Goal: Task Accomplishment & Management: Use online tool/utility

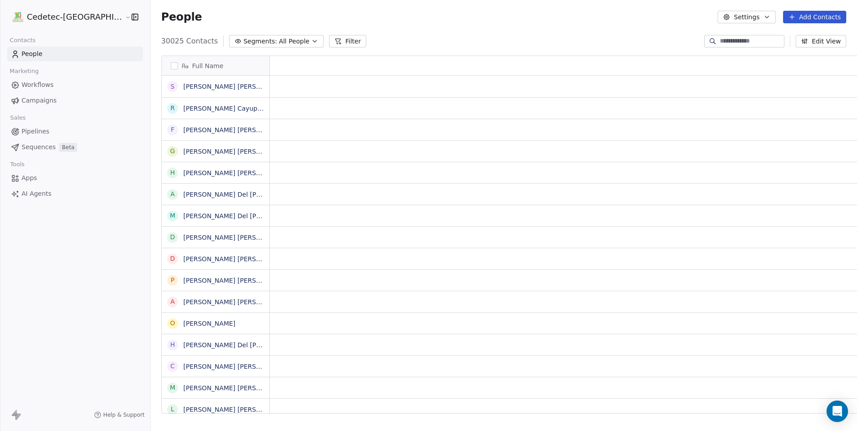
scroll to position [7, 7]
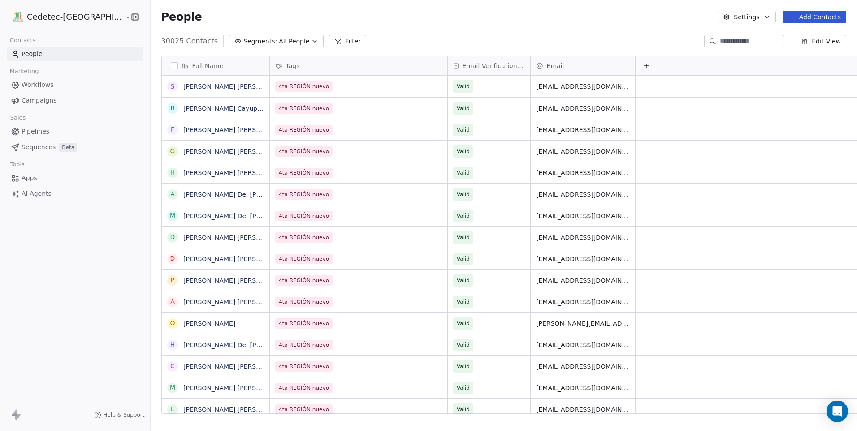
click at [31, 102] on span "Campaigns" at bounding box center [39, 100] width 35 height 9
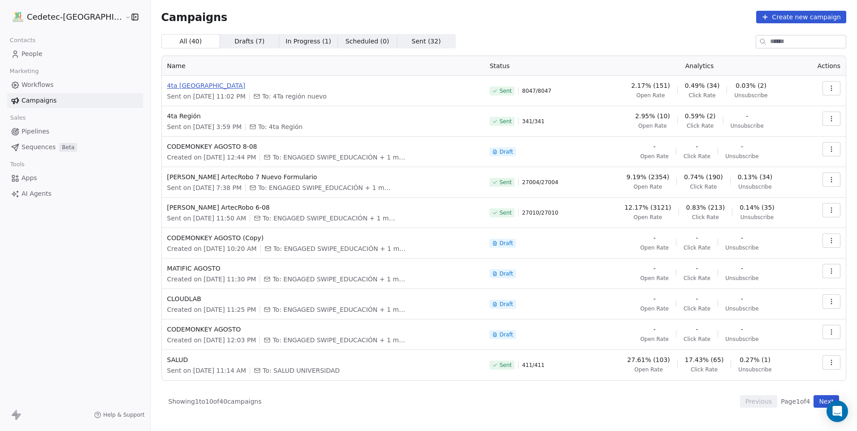
click at [462, 89] on span "4ta [GEOGRAPHIC_DATA]" at bounding box center [323, 85] width 312 height 9
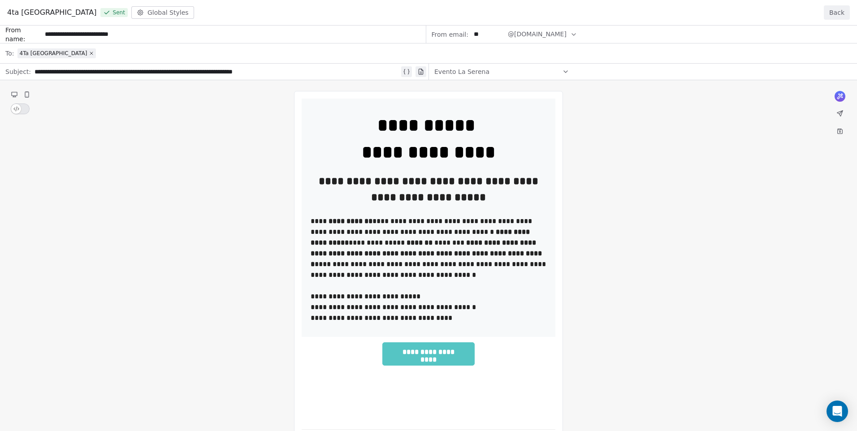
click at [830, 13] on button "Back" at bounding box center [837, 12] width 26 height 14
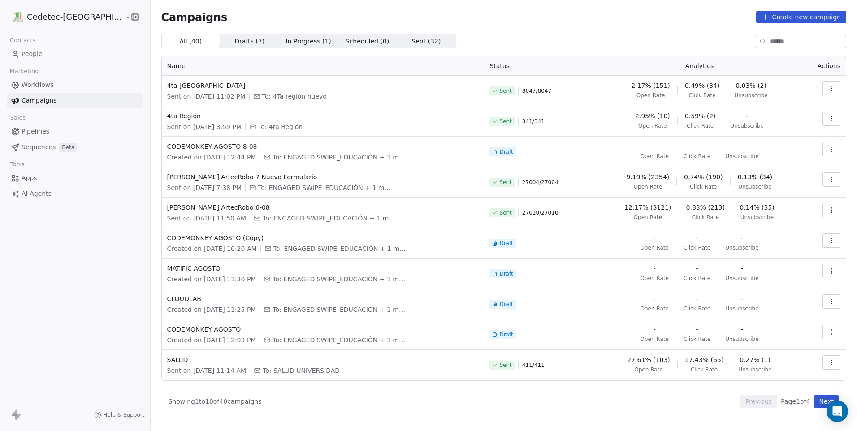
drag, startPoint x: 835, startPoint y: 84, endPoint x: 830, endPoint y: 92, distance: 9.3
click at [836, 84] on button "button" at bounding box center [832, 88] width 18 height 14
click at [785, 117] on div "View Analytics" at bounding box center [782, 123] width 72 height 14
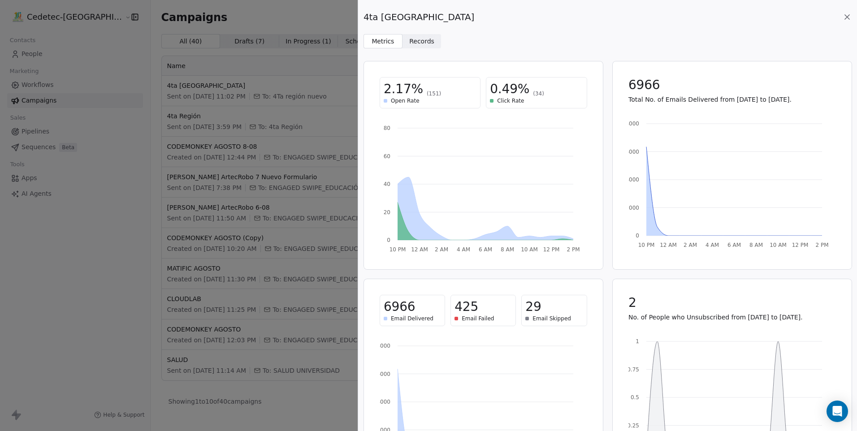
click at [425, 41] on span "Records" at bounding box center [421, 41] width 25 height 9
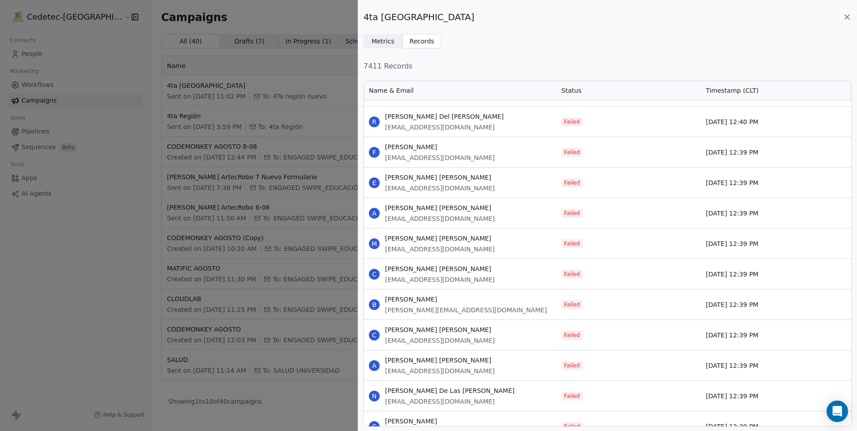
scroll to position [4201, 0]
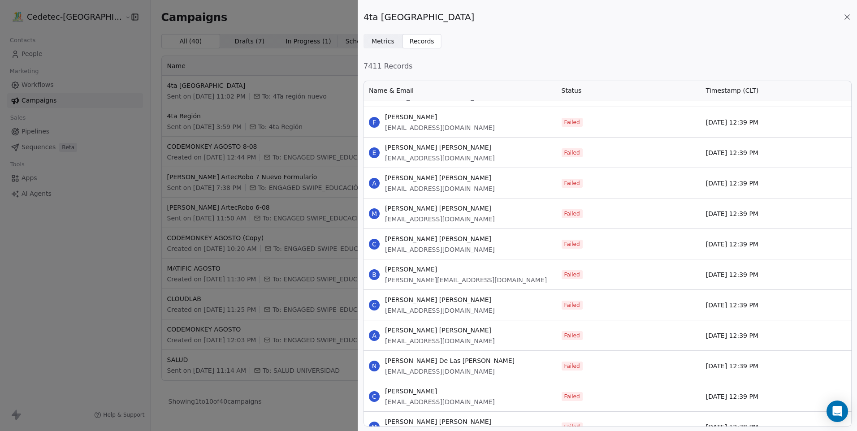
click at [386, 47] on span "Metrics Metrics" at bounding box center [383, 41] width 39 height 14
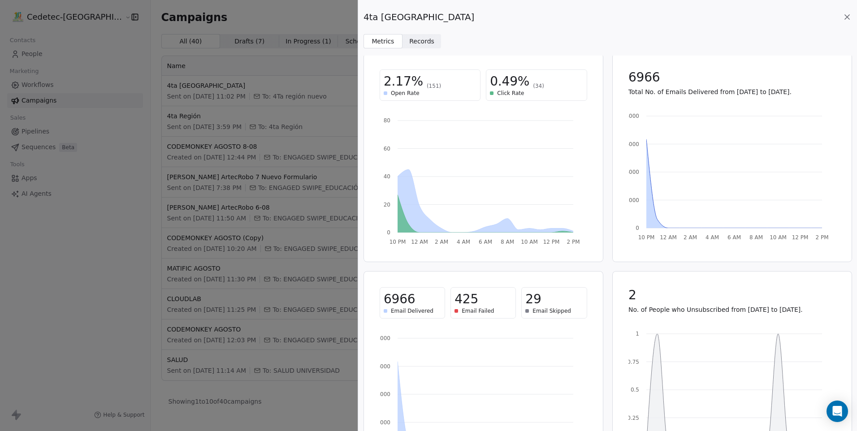
scroll to position [0, 0]
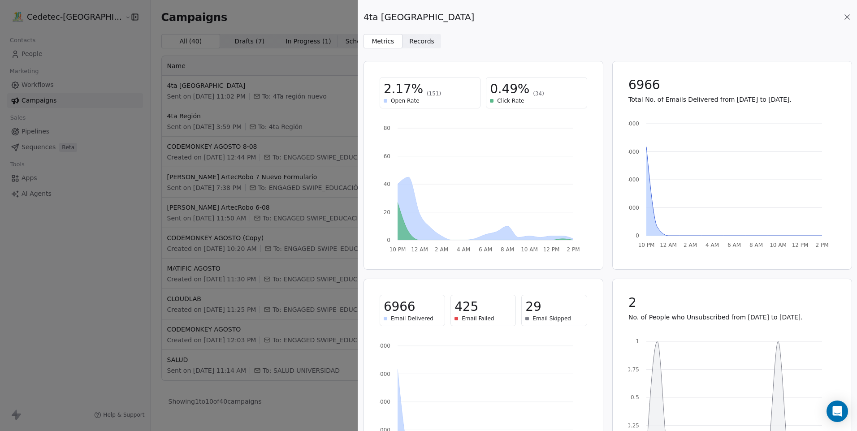
click at [418, 95] on div "2.17% (151)" at bounding box center [430, 89] width 93 height 16
click at [399, 90] on span "2.17%" at bounding box center [403, 89] width 39 height 16
drag, startPoint x: 399, startPoint y: 90, endPoint x: 402, endPoint y: 100, distance: 10.8
click at [402, 100] on span "Open Rate" at bounding box center [405, 100] width 29 height 7
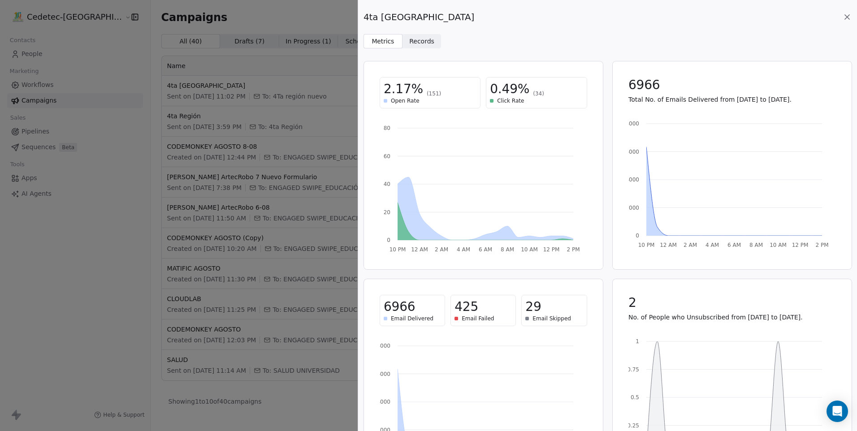
click at [430, 95] on span "(151)" at bounding box center [434, 93] width 14 height 7
click at [516, 99] on span "Click Rate" at bounding box center [510, 100] width 27 height 7
click at [543, 91] on div "0.49% (34)" at bounding box center [536, 89] width 93 height 16
click at [536, 94] on div "0.49% (34)" at bounding box center [536, 89] width 93 height 16
click at [849, 17] on icon at bounding box center [847, 17] width 9 height 9
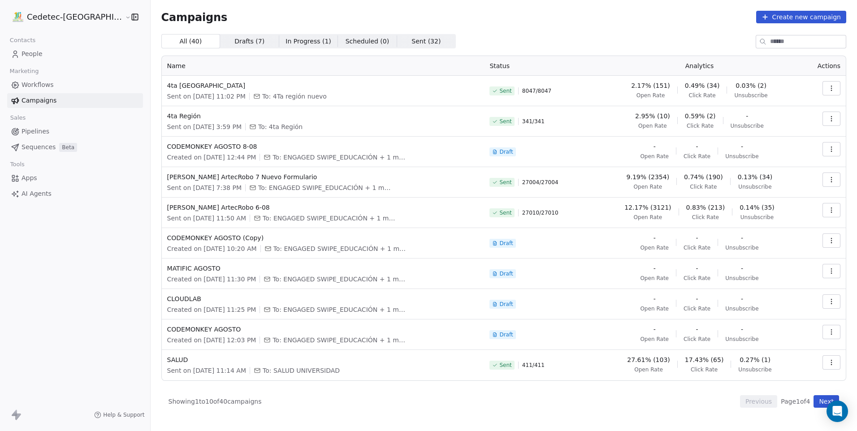
click at [829, 87] on icon "button" at bounding box center [831, 88] width 7 height 7
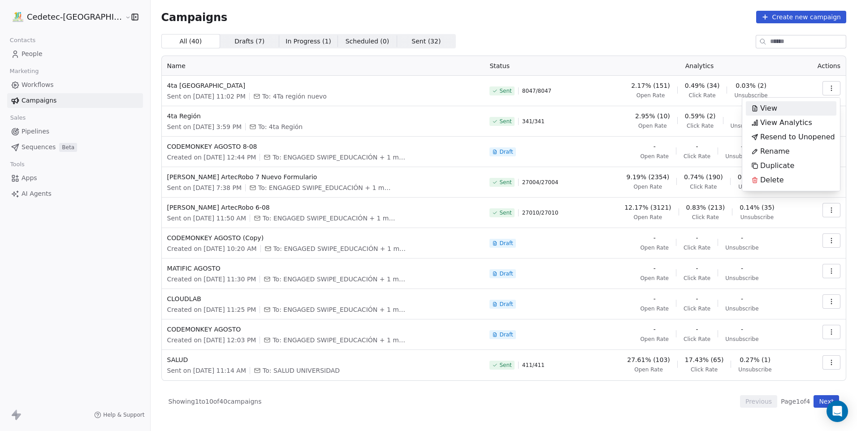
click at [797, 111] on div "View" at bounding box center [791, 108] width 91 height 14
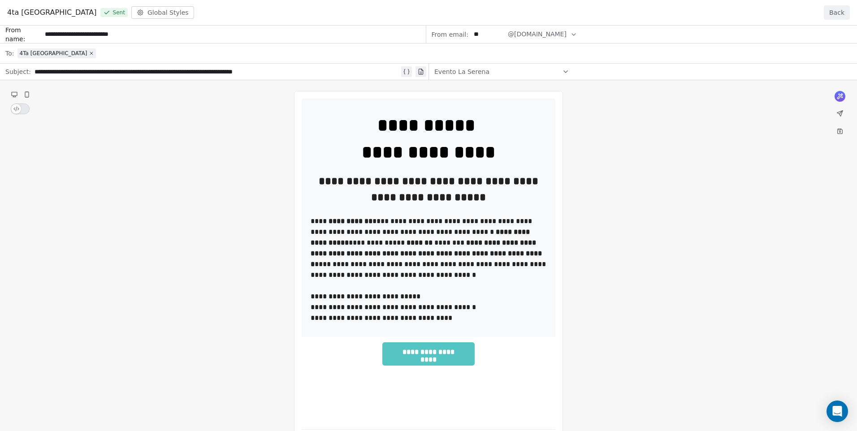
click at [837, 4] on div "4ta Región NUEVO Sent Global Styles Back" at bounding box center [428, 13] width 857 height 26
click at [836, 13] on button "Back" at bounding box center [837, 12] width 26 height 14
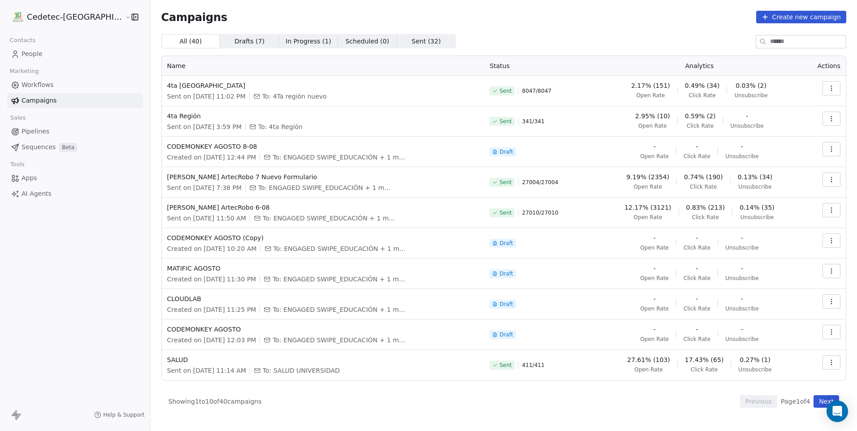
drag, startPoint x: 830, startPoint y: 87, endPoint x: 821, endPoint y: 94, distance: 10.9
click at [830, 87] on icon "button" at bounding box center [831, 88] width 7 height 7
click at [779, 122] on span "View Analytics" at bounding box center [786, 122] width 52 height 11
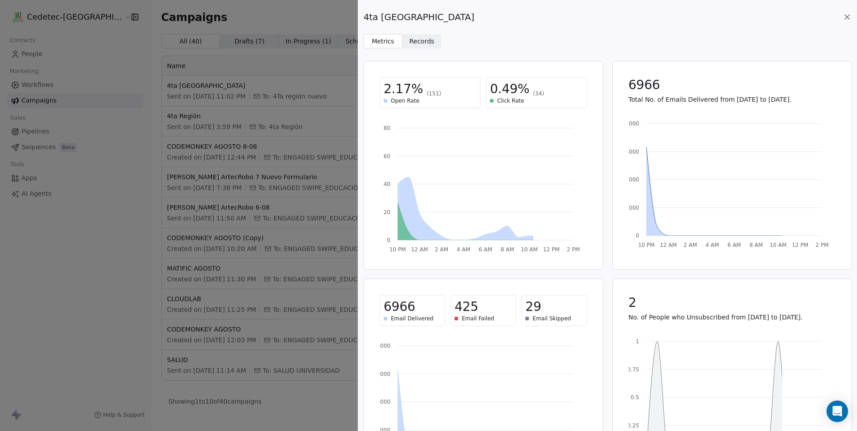
click at [518, 101] on span "Click Rate" at bounding box center [510, 100] width 27 height 7
click at [428, 46] on span "Records Records" at bounding box center [422, 41] width 39 height 14
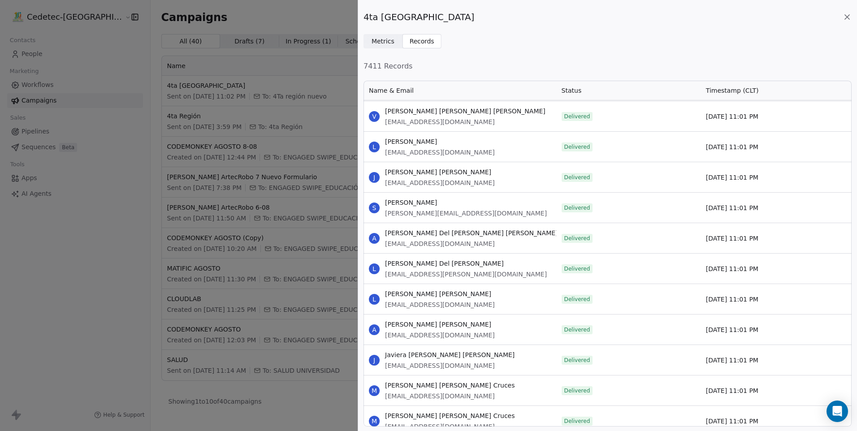
scroll to position [10881, 0]
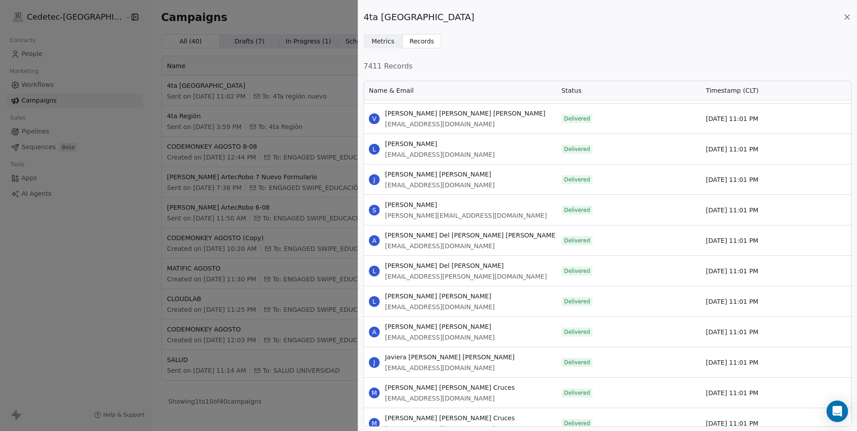
click at [389, 39] on span "Metrics" at bounding box center [383, 41] width 23 height 9
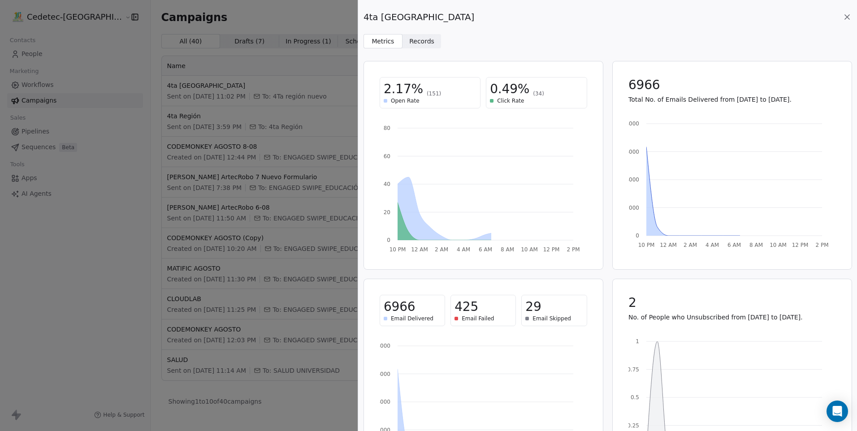
click at [420, 37] on span "Records" at bounding box center [421, 41] width 25 height 9
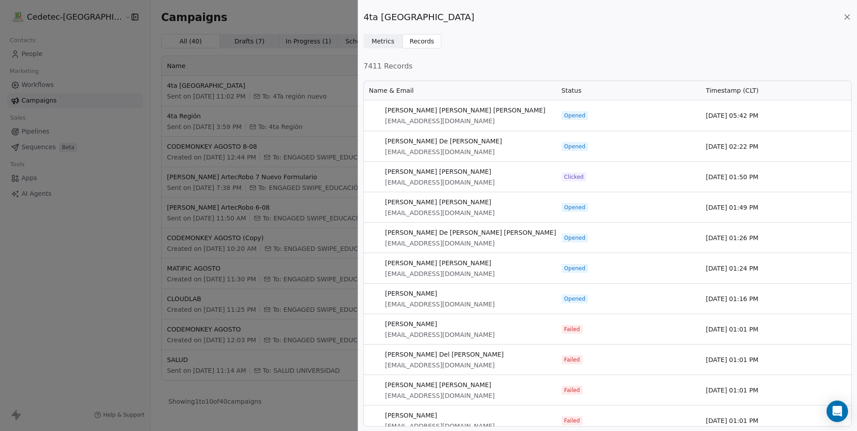
scroll to position [340, 482]
drag, startPoint x: 550, startPoint y: 132, endPoint x: 572, endPoint y: 147, distance: 26.5
click at [572, 142] on span "Opened" at bounding box center [575, 146] width 26 height 9
click at [573, 147] on span "Opened" at bounding box center [574, 146] width 21 height 7
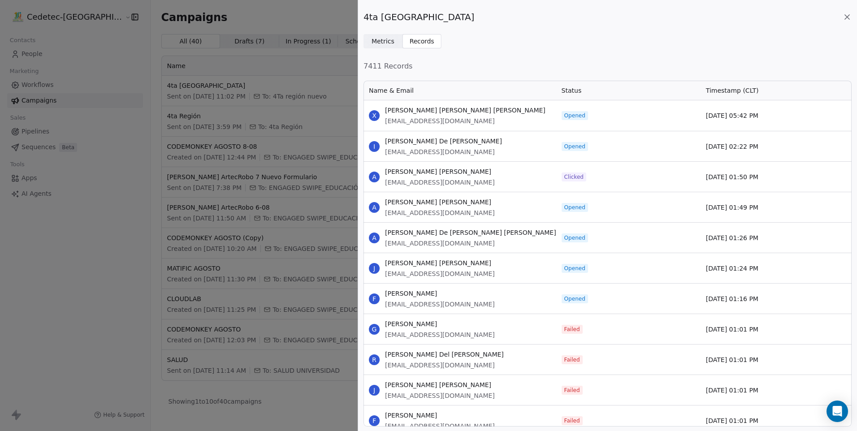
click at [581, 150] on span "Opened" at bounding box center [575, 146] width 26 height 9
click at [587, 148] on span "Opened" at bounding box center [575, 146] width 26 height 9
click at [584, 148] on span "Opened" at bounding box center [574, 146] width 21 height 7
drag, startPoint x: 568, startPoint y: 183, endPoint x: 573, endPoint y: 177, distance: 8.9
click at [568, 183] on div "Clicked" at bounding box center [628, 177] width 144 height 30
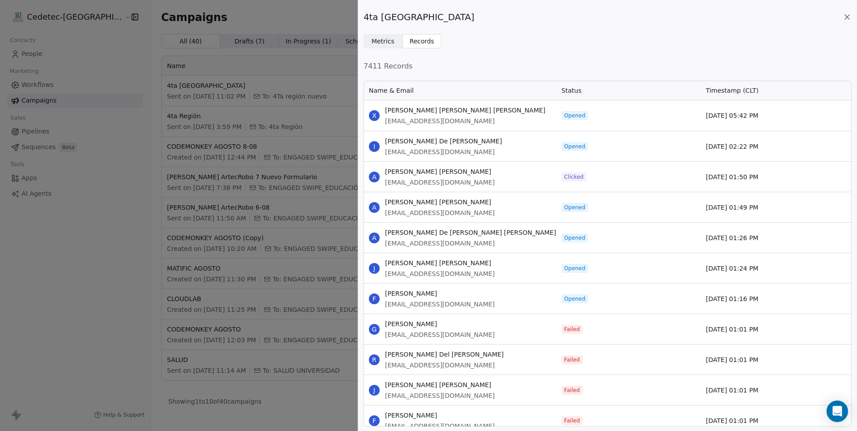
click at [576, 176] on span "Clicked" at bounding box center [573, 177] width 19 height 7
click at [577, 176] on span "Clicked" at bounding box center [573, 177] width 19 height 7
click at [552, 175] on div "A [PERSON_NAME] [PERSON_NAME] [EMAIL_ADDRESS][DOMAIN_NAME]" at bounding box center [460, 177] width 193 height 30
drag, startPoint x: 577, startPoint y: 174, endPoint x: 561, endPoint y: 174, distance: 16.6
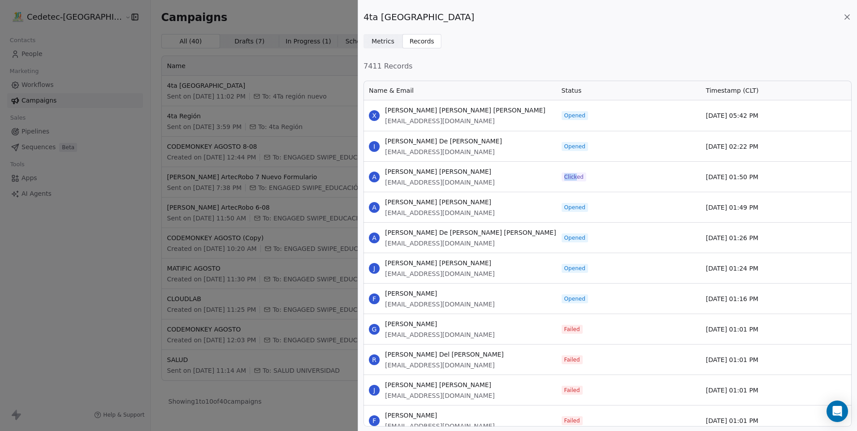
click at [561, 174] on div "Clicked" at bounding box center [628, 177] width 144 height 30
drag, startPoint x: 561, startPoint y: 174, endPoint x: 580, endPoint y: 177, distance: 19.0
click at [580, 177] on span "Clicked" at bounding box center [573, 177] width 19 height 7
click at [573, 177] on span "Clicked" at bounding box center [573, 177] width 19 height 7
click at [388, 38] on span "Metrics" at bounding box center [383, 41] width 23 height 9
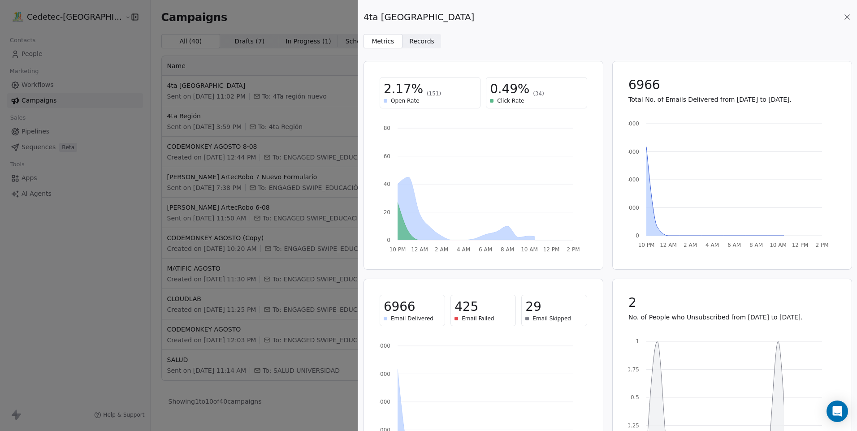
click at [492, 97] on span "0.49%" at bounding box center [509, 89] width 39 height 16
click at [455, 92] on div "2.17% (151)" at bounding box center [430, 89] width 93 height 16
click at [401, 93] on span "2.17%" at bounding box center [403, 89] width 39 height 16
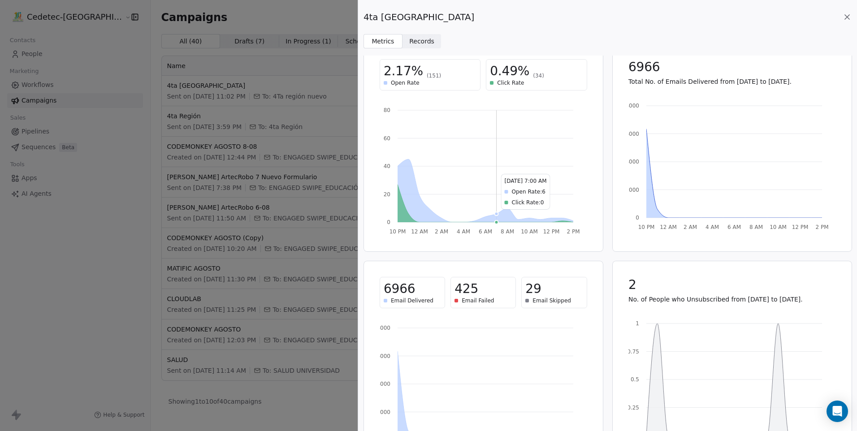
scroll to position [62, 0]
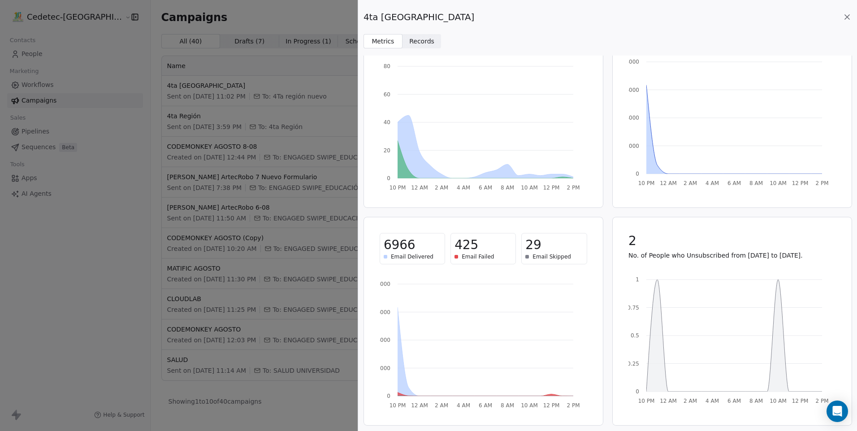
click at [503, 244] on div "425" at bounding box center [483, 245] width 57 height 16
drag, startPoint x: 480, startPoint y: 261, endPoint x: 551, endPoint y: 258, distance: 70.9
click at [486, 261] on div "425 Email Failed" at bounding box center [483, 248] width 65 height 31
drag, startPoint x: 551, startPoint y: 258, endPoint x: 679, endPoint y: 361, distance: 164.3
click at [551, 258] on span "Email Skipped" at bounding box center [552, 256] width 39 height 7
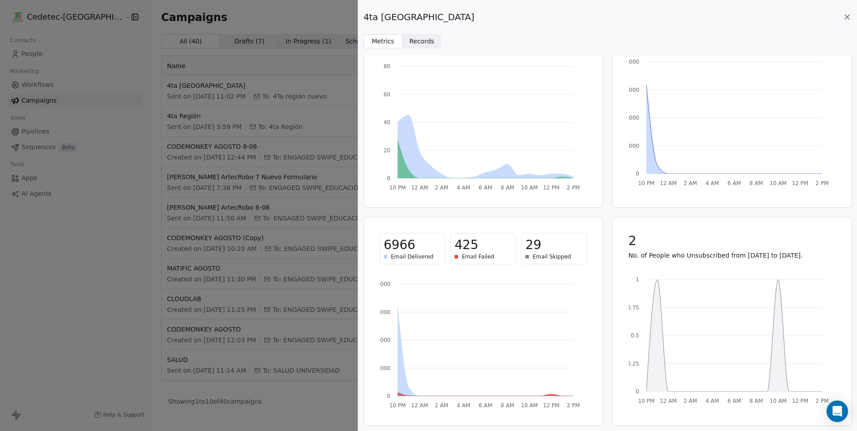
click at [734, 390] on icon "10 PM 12 AM 2 AM 4 AM 6 AM 8 AM 10 AM 12 PM 2 PM 0 0.25 0.5 0.75 1" at bounding box center [730, 338] width 203 height 134
click at [534, 406] on tspan "10 AM" at bounding box center [529, 406] width 17 height 6
click at [618, 415] on div "10 PM 12 AM 2 AM 4 AM 6 AM 8 AM 10 AM 12 PM 2 PM 0 0.25 0.5 0.75 1" at bounding box center [732, 343] width 229 height 145
click at [421, 252] on div "6966 Email Delivered" at bounding box center [412, 248] width 65 height 31
drag, startPoint x: 421, startPoint y: 252, endPoint x: 439, endPoint y: 238, distance: 22.9
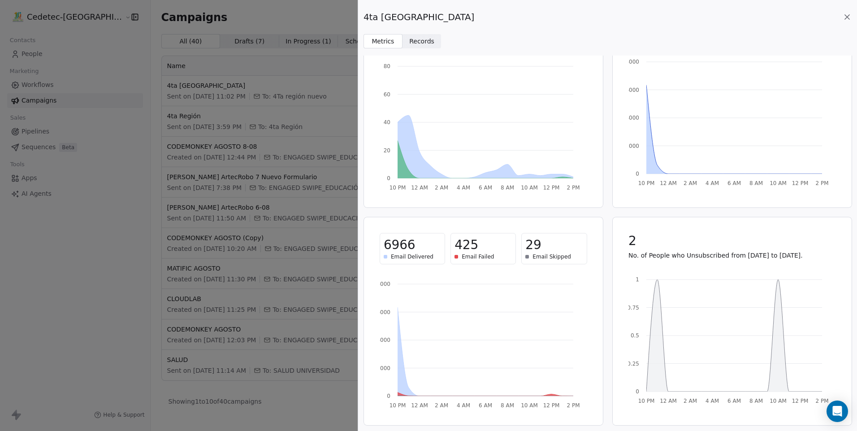
click at [452, 249] on div "425 Email Failed" at bounding box center [483, 248] width 65 height 31
click at [289, 197] on div "4ta Región NUEVO Metrics Metrics Records Records 2.17% (151) Open Rate 0.49% (3…" at bounding box center [428, 215] width 857 height 431
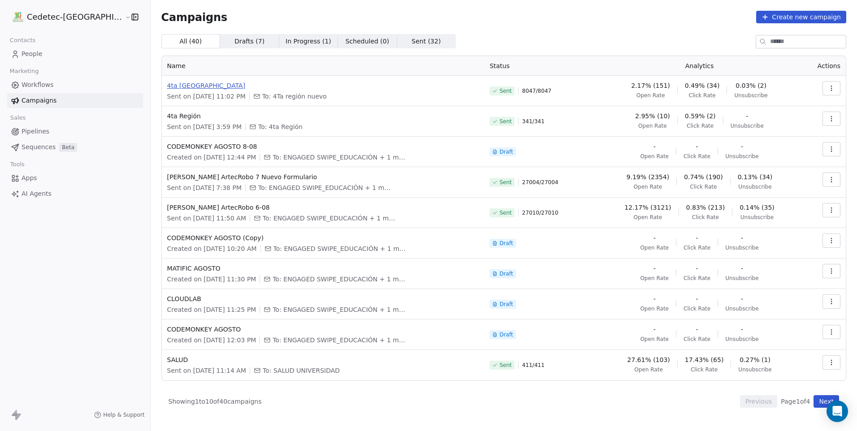
click at [171, 87] on span "4ta [GEOGRAPHIC_DATA]" at bounding box center [323, 85] width 312 height 9
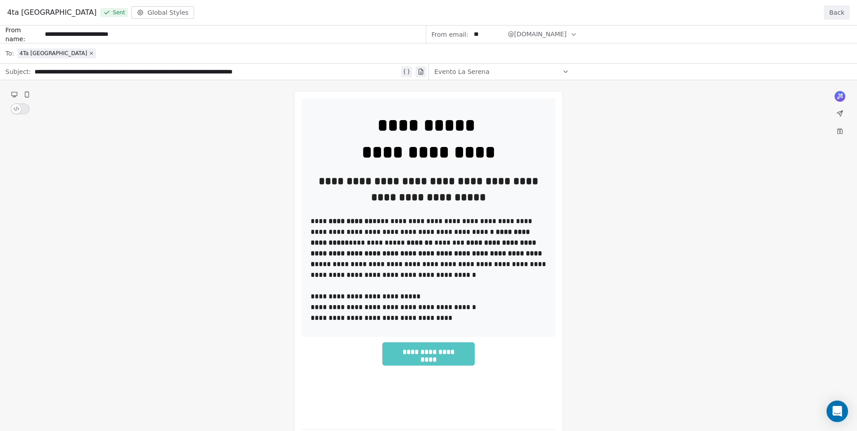
click at [849, 9] on button "Back" at bounding box center [837, 12] width 26 height 14
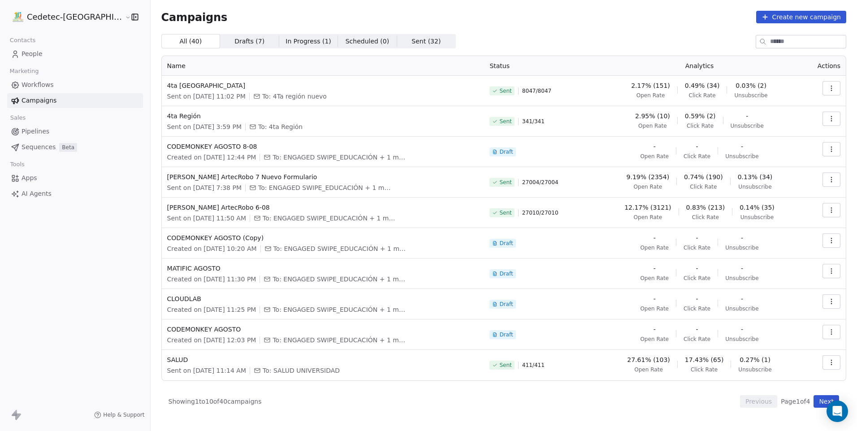
drag, startPoint x: 534, startPoint y: 94, endPoint x: 555, endPoint y: 94, distance: 20.6
click at [534, 94] on span "8047 / 8047" at bounding box center [536, 90] width 29 height 7
click at [833, 92] on button "button" at bounding box center [832, 88] width 18 height 14
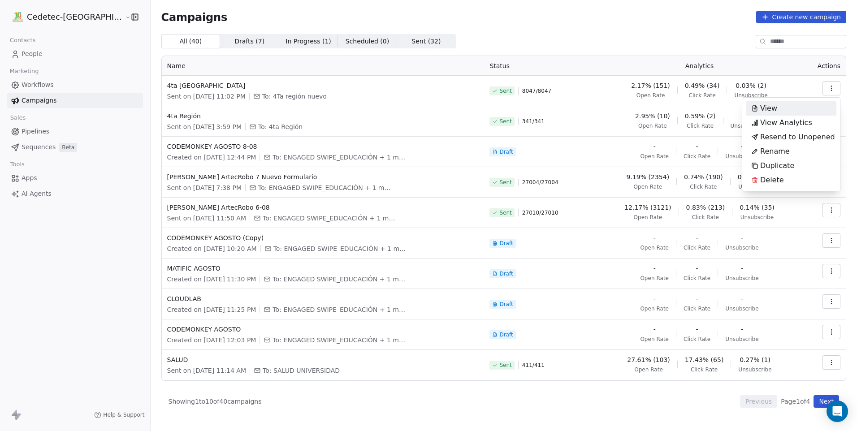
drag, startPoint x: 638, startPoint y: 65, endPoint x: 560, endPoint y: 67, distance: 78.9
click at [638, 65] on html "Cedetec-[GEOGRAPHIC_DATA] Contacts People Marketing Workflows Campaigns Sales P…" at bounding box center [428, 215] width 857 height 431
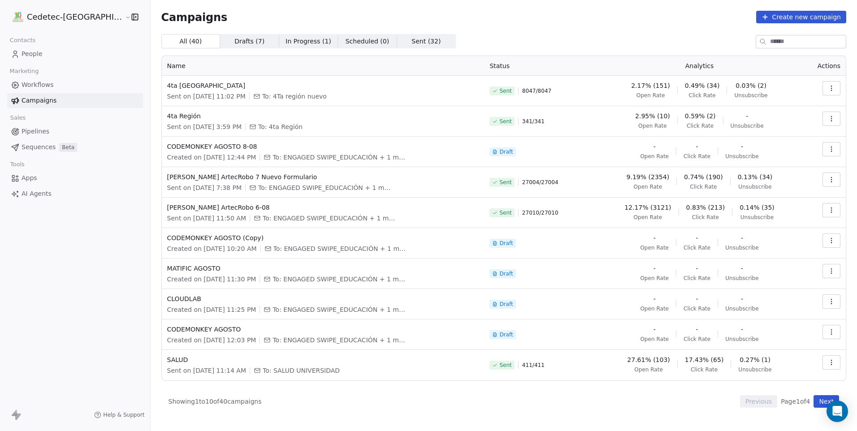
click at [56, 58] on link "People" at bounding box center [75, 54] width 136 height 15
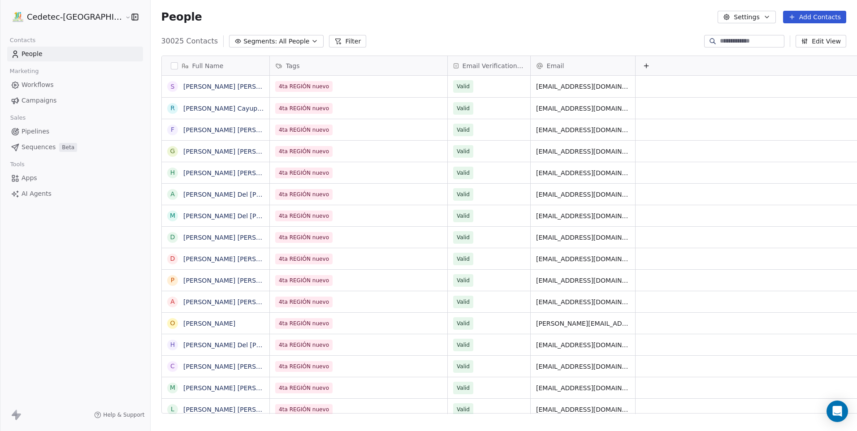
scroll to position [373, 729]
click at [279, 44] on span "All People" at bounding box center [294, 41] width 30 height 9
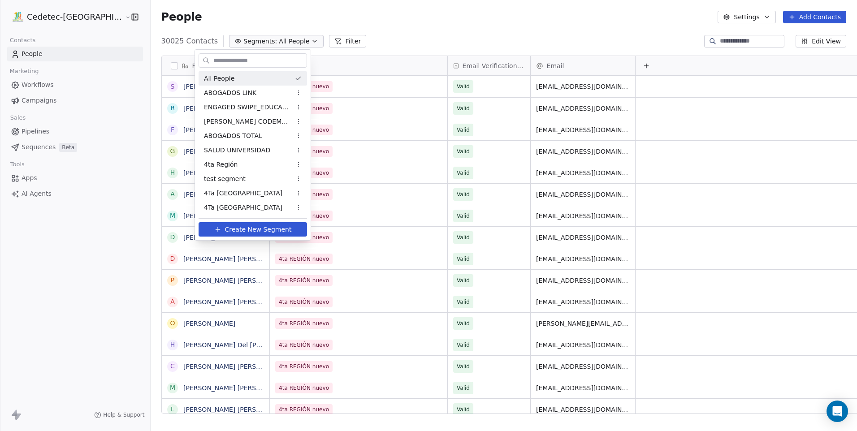
click at [267, 26] on html "Cedetec-[GEOGRAPHIC_DATA] Contacts People Marketing Workflows Campaigns Sales P…" at bounding box center [428, 215] width 857 height 431
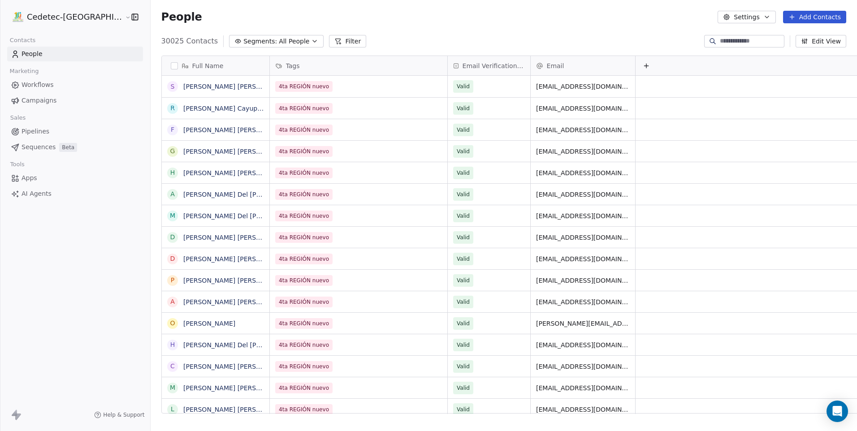
click at [42, 104] on span "Campaigns" at bounding box center [39, 100] width 35 height 9
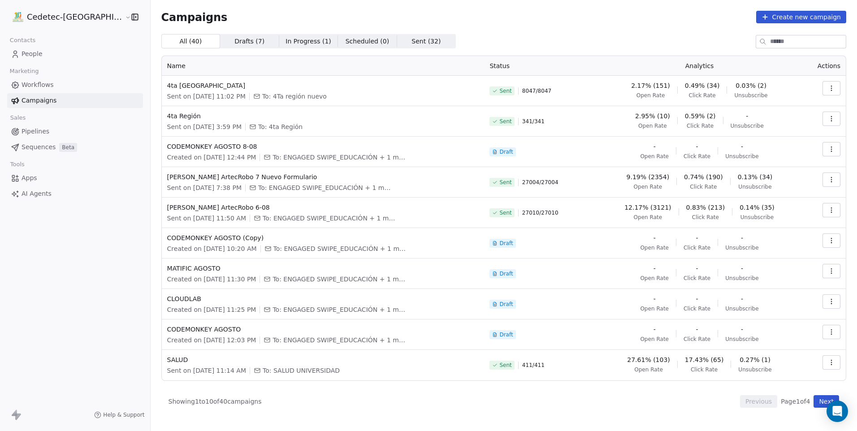
click at [39, 56] on span "People" at bounding box center [32, 53] width 21 height 9
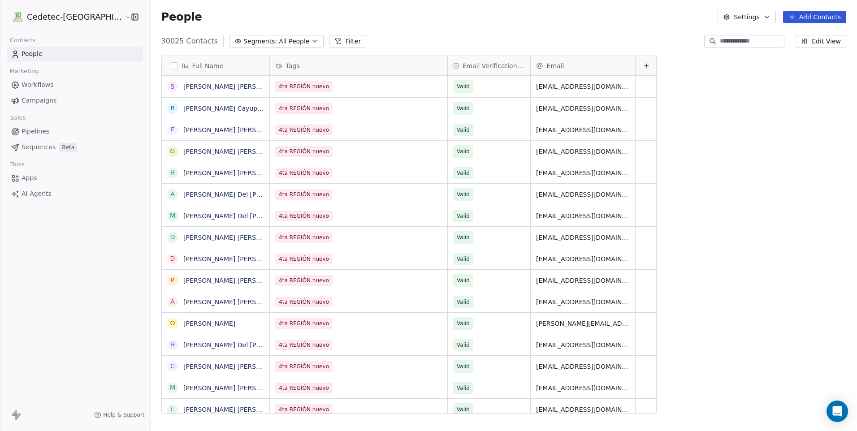
scroll to position [373, 729]
click at [36, 103] on span "Campaigns" at bounding box center [39, 100] width 35 height 9
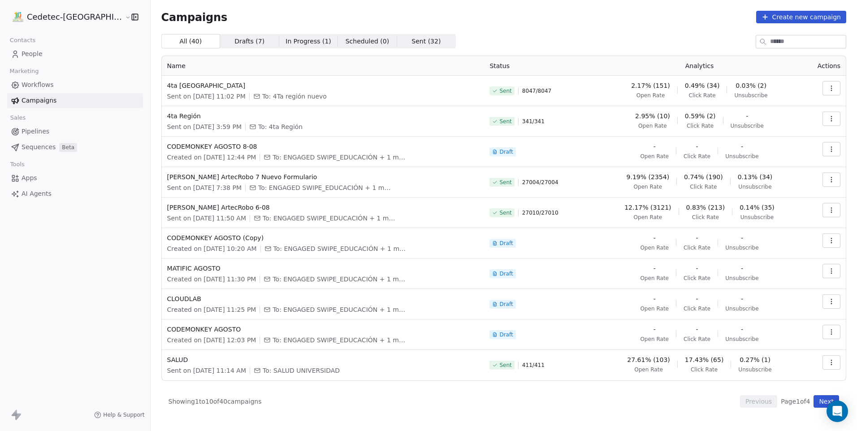
click at [659, 84] on span "2.17% (151)" at bounding box center [650, 85] width 39 height 9
click at [705, 88] on span "0.49% (34)" at bounding box center [702, 85] width 35 height 9
click at [703, 96] on span "Click Rate" at bounding box center [702, 95] width 27 height 7
click at [702, 96] on span "Click Rate" at bounding box center [702, 95] width 27 height 7
click at [700, 96] on span "Click Rate" at bounding box center [702, 95] width 27 height 7
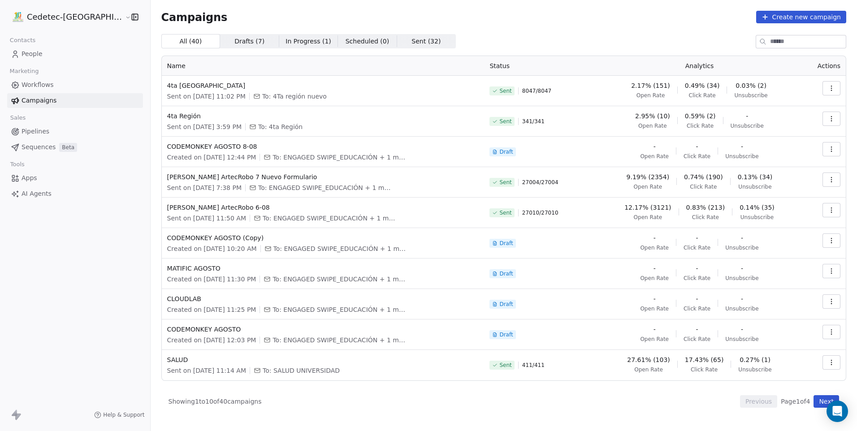
drag, startPoint x: 700, startPoint y: 96, endPoint x: 691, endPoint y: 83, distance: 16.1
click at [691, 83] on span "0.49% (34)" at bounding box center [702, 85] width 35 height 9
click at [715, 91] on div "0.49% (34) Click Rate" at bounding box center [702, 90] width 35 height 18
click at [702, 96] on span "Click Rate" at bounding box center [702, 95] width 27 height 7
click at [711, 87] on span "0.49% (34)" at bounding box center [702, 85] width 35 height 9
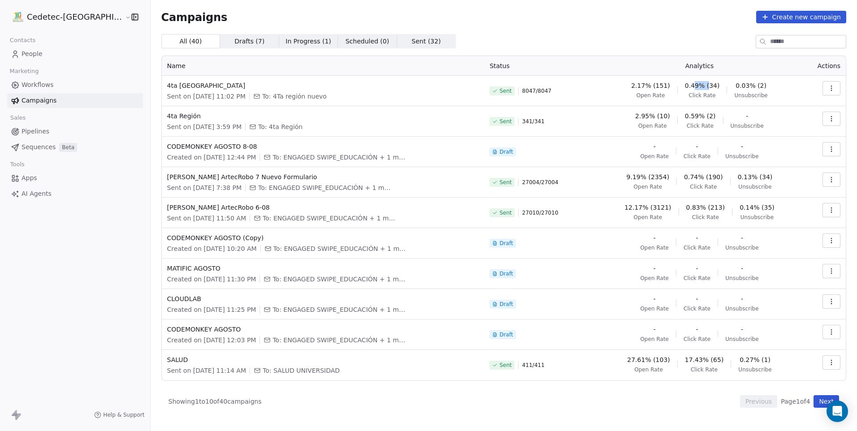
drag, startPoint x: 706, startPoint y: 91, endPoint x: 694, endPoint y: 88, distance: 11.4
click at [694, 88] on div "0.49% (34) Click Rate" at bounding box center [702, 90] width 35 height 18
click at [691, 87] on span "0.49% (34)" at bounding box center [702, 85] width 35 height 9
click at [696, 63] on th "Analytics" at bounding box center [699, 66] width 206 height 20
click at [693, 71] on th "Analytics" at bounding box center [699, 66] width 206 height 20
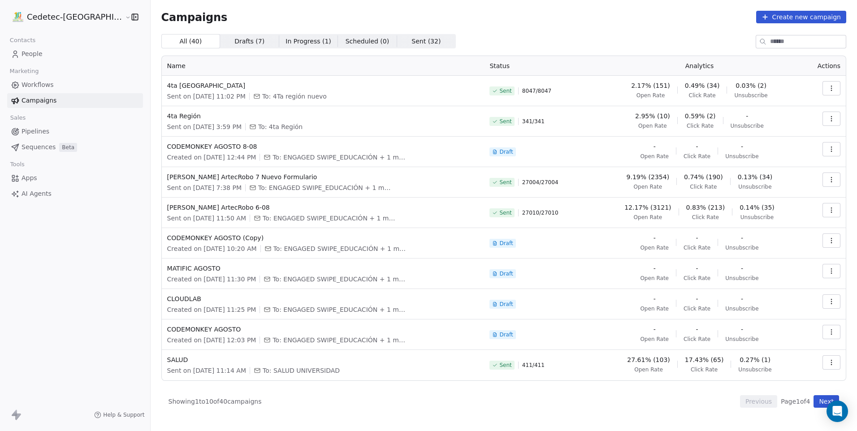
click at [734, 91] on div "0.03% (2) Unsubscribe" at bounding box center [750, 90] width 33 height 18
click at [750, 84] on span "0.03% (2)" at bounding box center [751, 85] width 31 height 9
click at [536, 88] on span "8047 / 8047" at bounding box center [536, 90] width 29 height 7
click at [514, 91] on span "Sent" at bounding box center [502, 91] width 25 height 9
click at [508, 91] on span "Sent" at bounding box center [505, 90] width 12 height 7
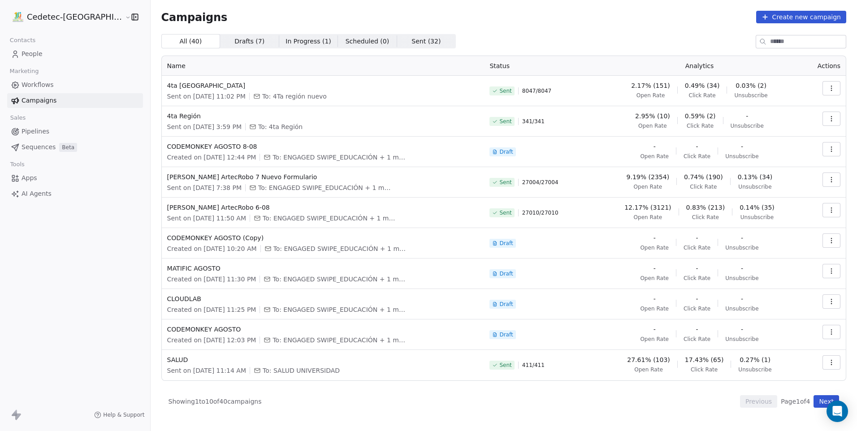
click at [495, 90] on icon at bounding box center [494, 90] width 5 height 5
click at [507, 151] on span "Draft" at bounding box center [505, 151] width 13 height 7
click at [497, 151] on icon at bounding box center [494, 151] width 5 height 5
click at [512, 153] on span "Draft" at bounding box center [505, 151] width 13 height 7
click at [505, 168] on td "Sent 27004 / 27004" at bounding box center [540, 182] width 112 height 30
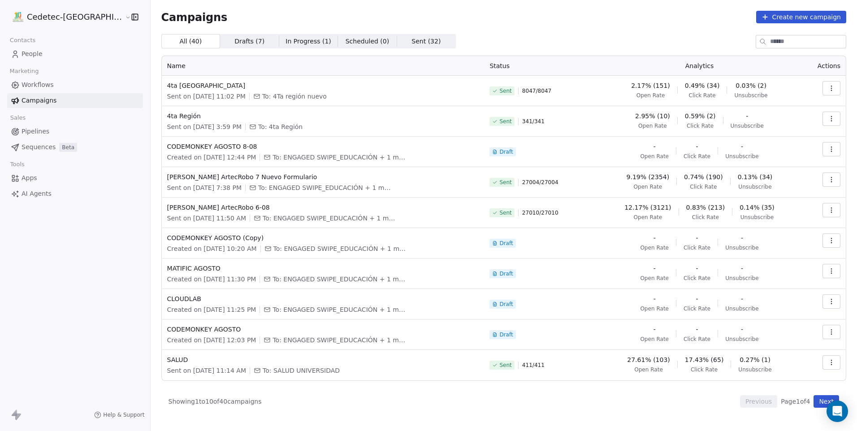
click at [487, 150] on td "Draft" at bounding box center [540, 152] width 112 height 30
click at [647, 121] on div "2.95% (10) Open Rate" at bounding box center [652, 121] width 35 height 18
click at [657, 114] on span "2.95% (10)" at bounding box center [652, 116] width 35 height 9
click at [224, 178] on span "[PERSON_NAME] ArtecRobo 7 Nuevo Formulario" at bounding box center [323, 177] width 312 height 9
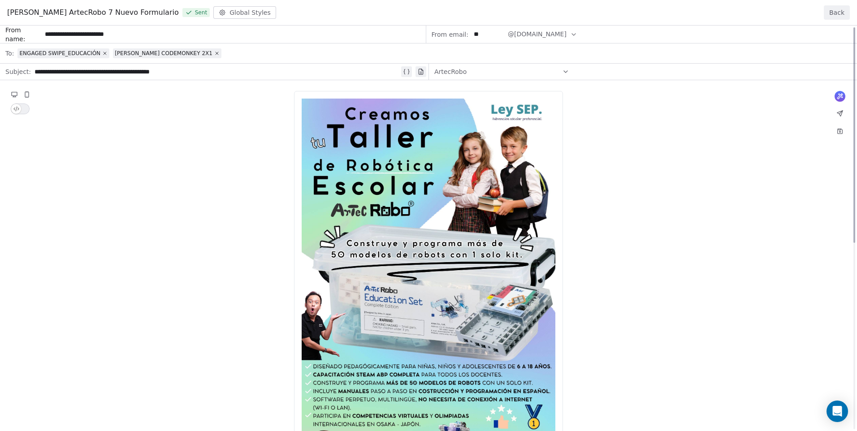
click at [833, 12] on button "Back" at bounding box center [837, 12] width 26 height 14
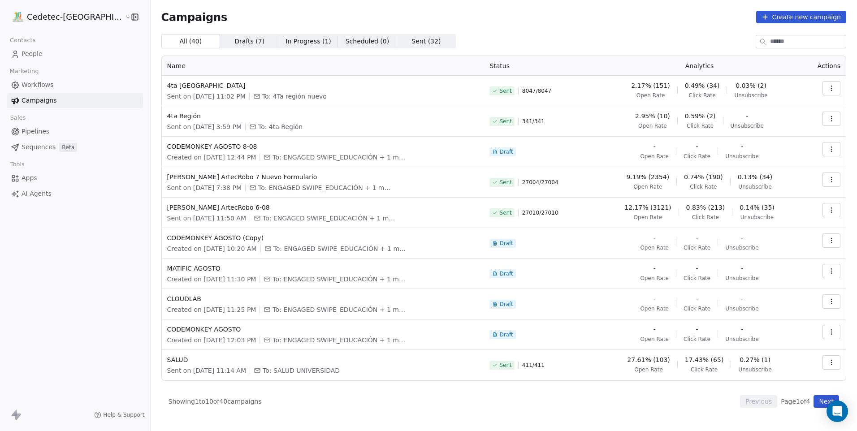
click at [821, 404] on button "Next" at bounding box center [827, 401] width 26 height 13
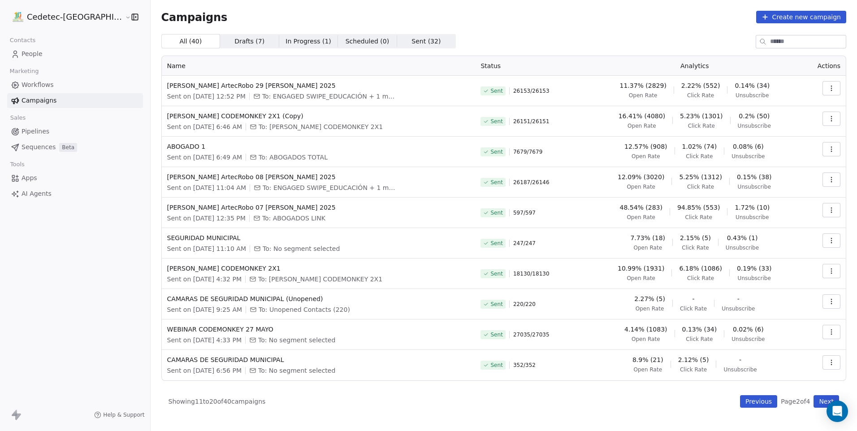
click at [818, 397] on button "Next" at bounding box center [827, 401] width 26 height 13
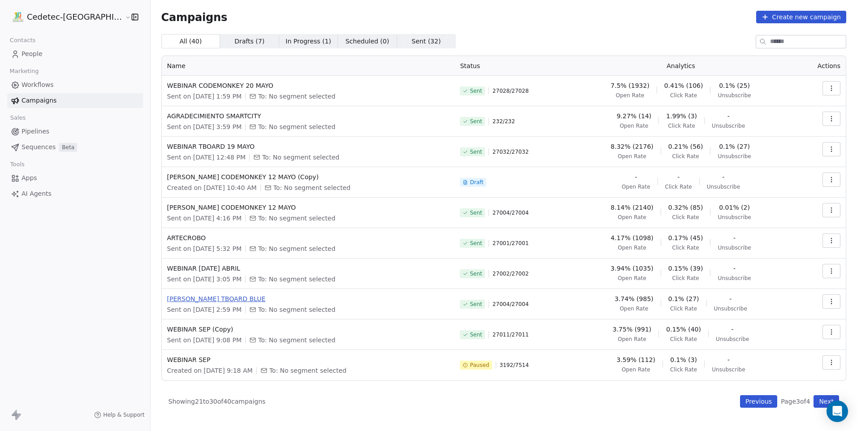
click at [202, 301] on span "[PERSON_NAME] TBOARD BLUE" at bounding box center [308, 299] width 282 height 9
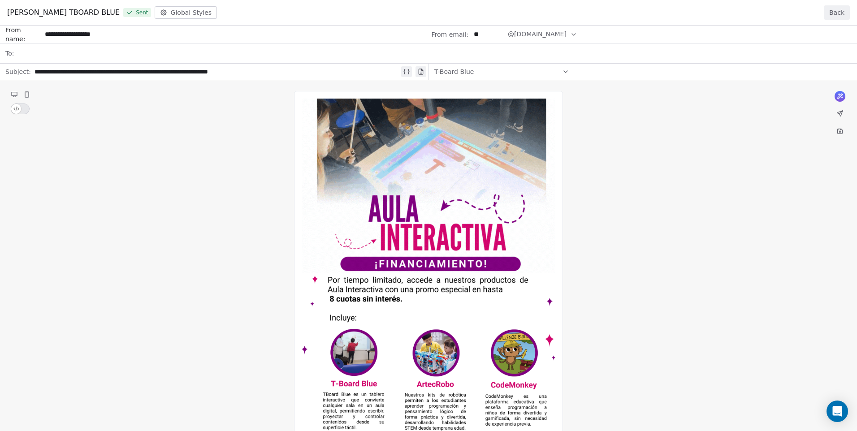
click at [837, 14] on button "Back" at bounding box center [837, 12] width 26 height 14
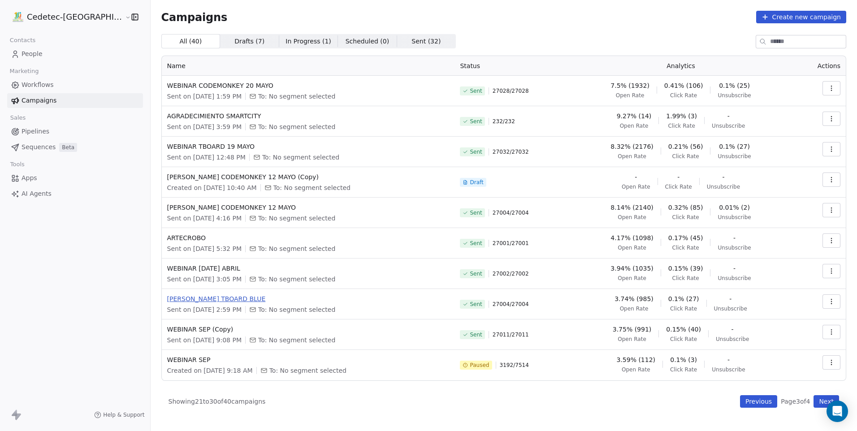
click at [203, 299] on span "[PERSON_NAME] TBOARD BLUE" at bounding box center [308, 299] width 282 height 9
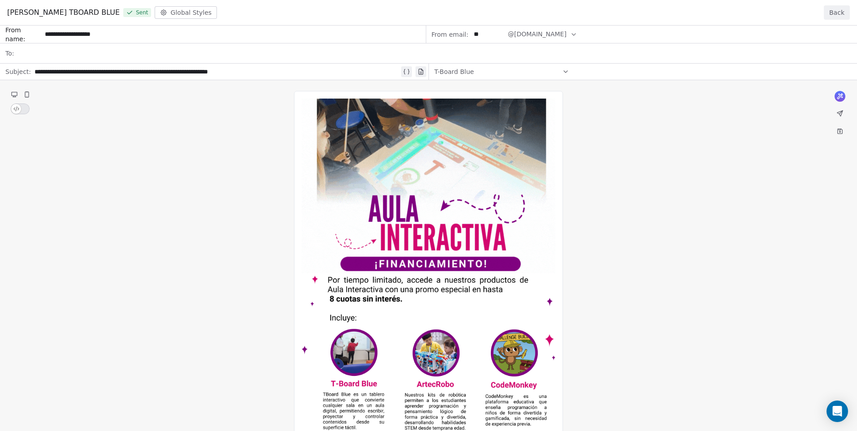
click at [844, 7] on button "Back" at bounding box center [837, 12] width 26 height 14
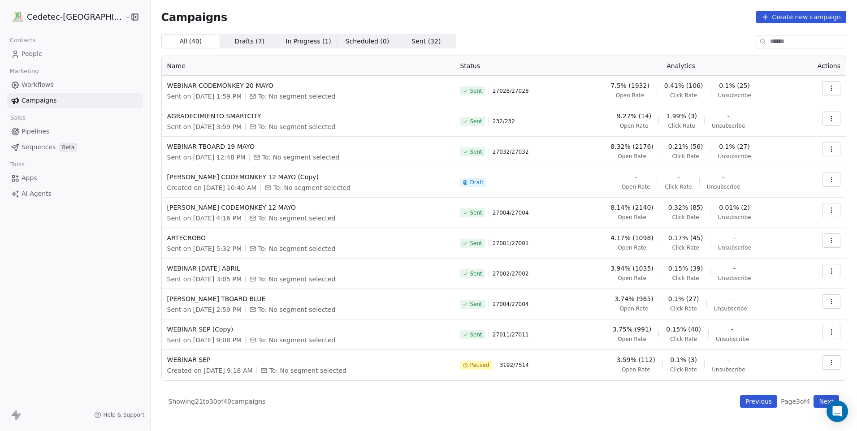
click at [836, 301] on button "button" at bounding box center [832, 302] width 18 height 14
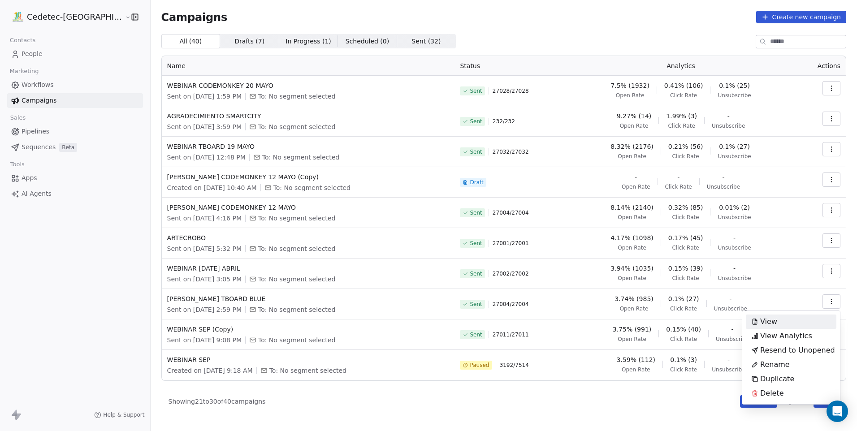
click at [708, 316] on html "Cedetec-[GEOGRAPHIC_DATA] Contacts People Marketing Workflows Campaigns Sales P…" at bounding box center [428, 215] width 857 height 431
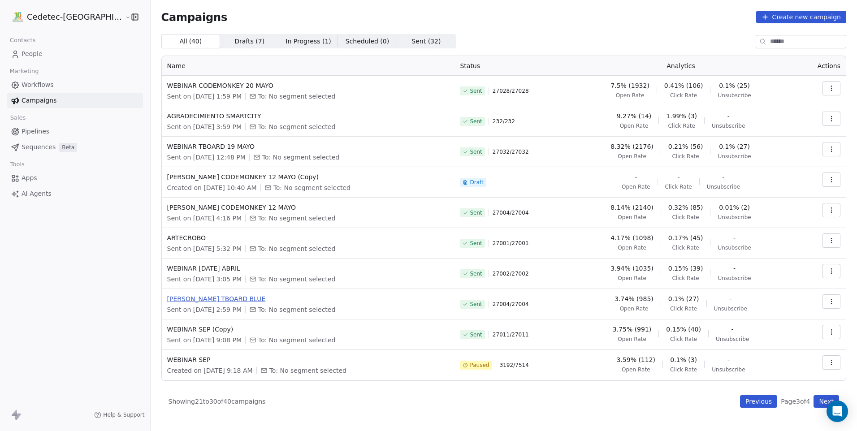
click at [175, 295] on span "[PERSON_NAME] TBOARD BLUE" at bounding box center [308, 299] width 282 height 9
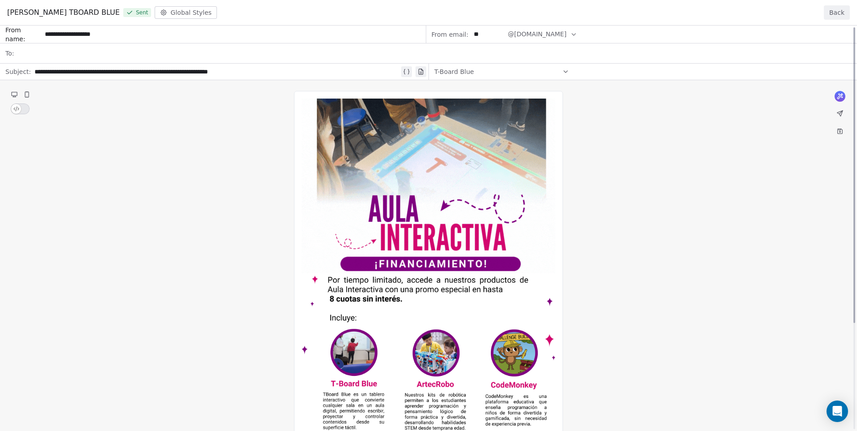
click at [831, 14] on button "Back" at bounding box center [837, 12] width 26 height 14
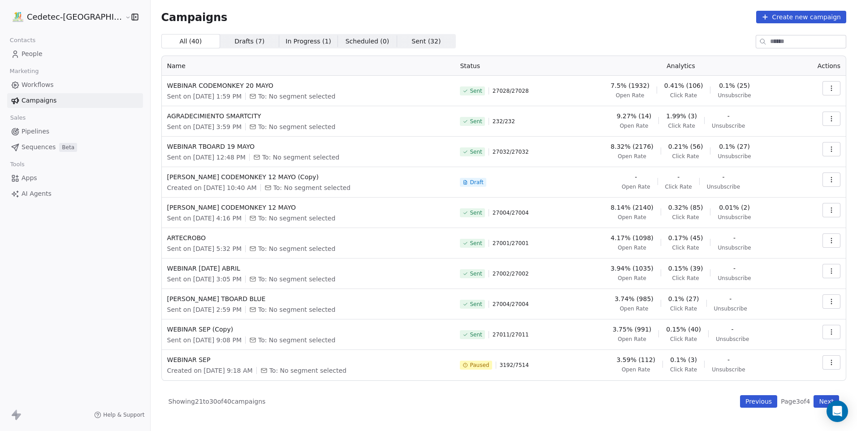
click at [827, 304] on button "button" at bounding box center [832, 302] width 18 height 14
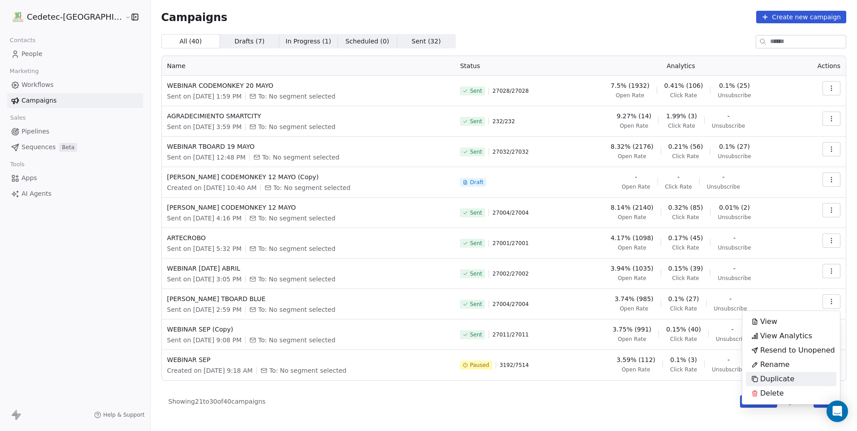
click at [781, 375] on span "Duplicate" at bounding box center [777, 379] width 34 height 11
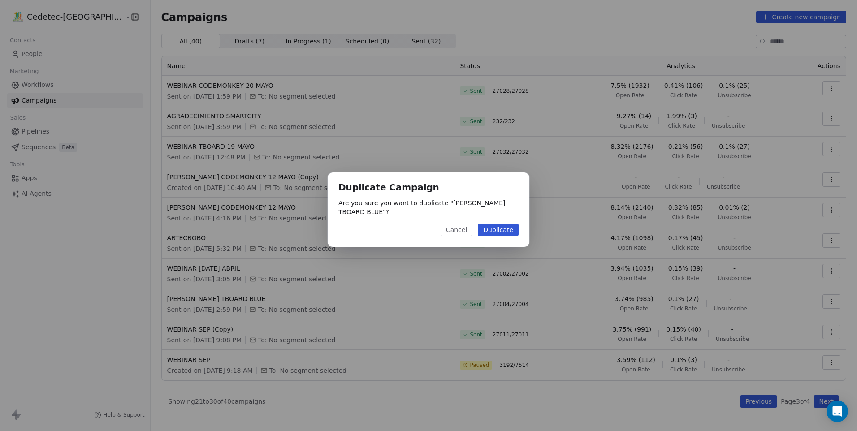
click at [495, 232] on button "Duplicate" at bounding box center [498, 230] width 41 height 13
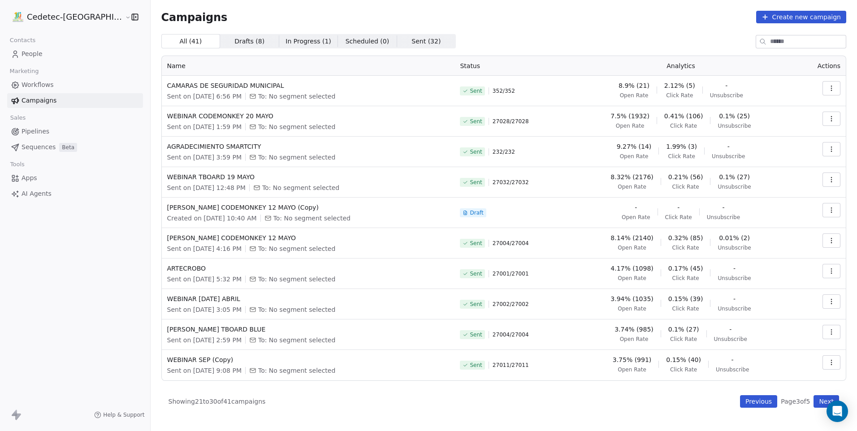
click at [747, 399] on button "Previous" at bounding box center [758, 401] width 37 height 13
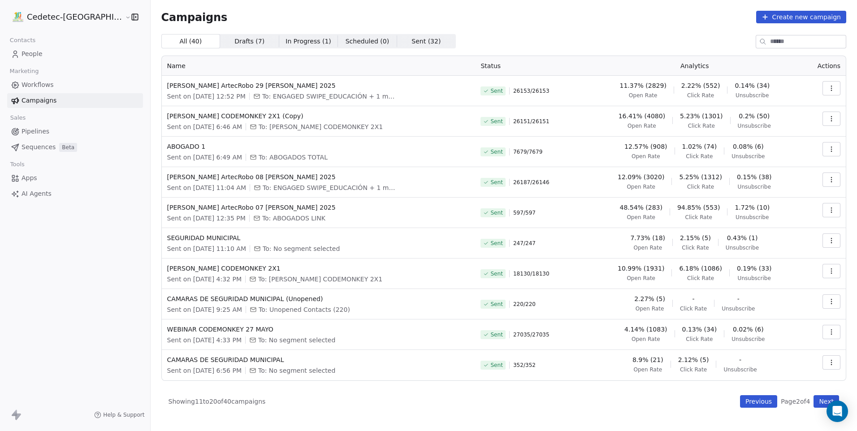
click at [747, 399] on button "Previous" at bounding box center [758, 401] width 37 height 13
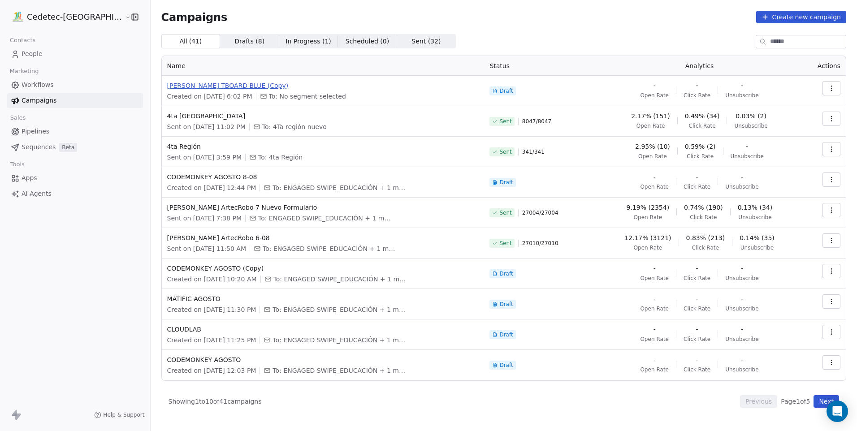
click at [211, 83] on span "[PERSON_NAME] TBOARD BLUE (Copy)" at bounding box center [323, 85] width 312 height 9
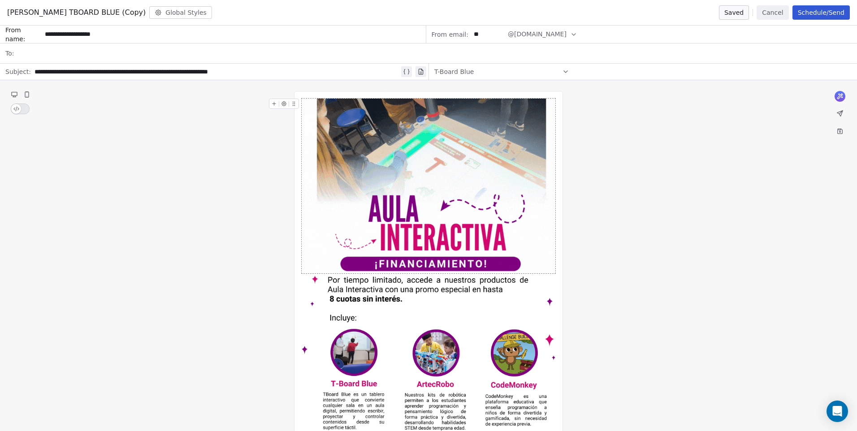
click at [37, 56] on div at bounding box center [434, 53] width 834 height 20
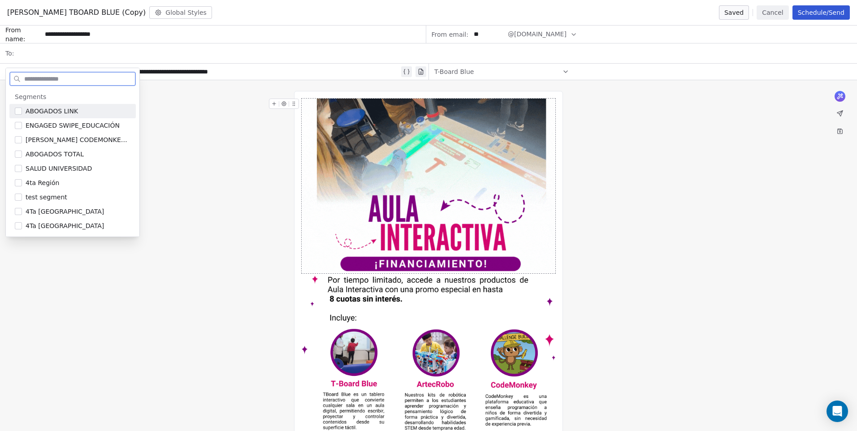
click at [18, 113] on button "Suggestions" at bounding box center [18, 111] width 7 height 7
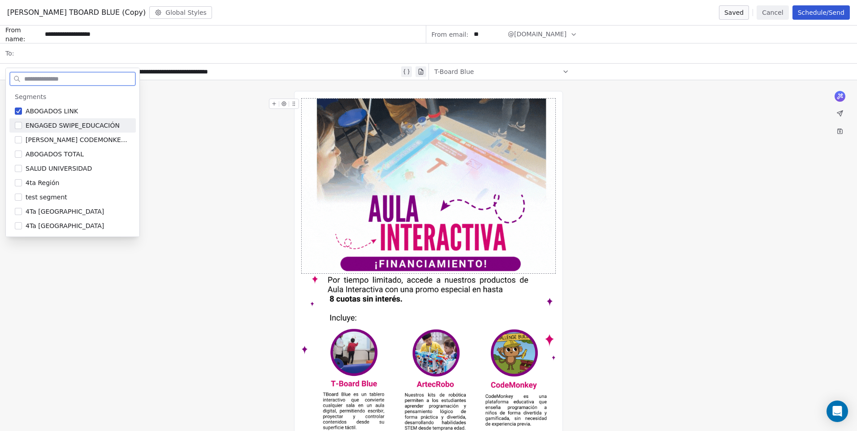
drag, startPoint x: 18, startPoint y: 124, endPoint x: 18, endPoint y: 141, distance: 16.6
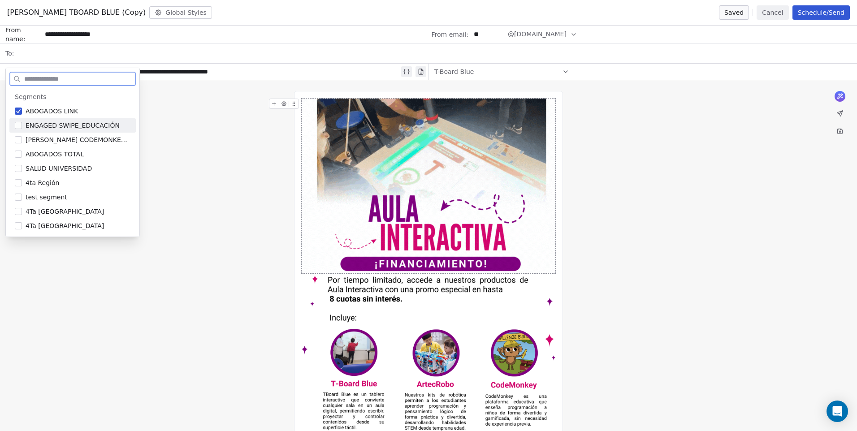
click at [18, 124] on button "Suggestions" at bounding box center [18, 125] width 7 height 7
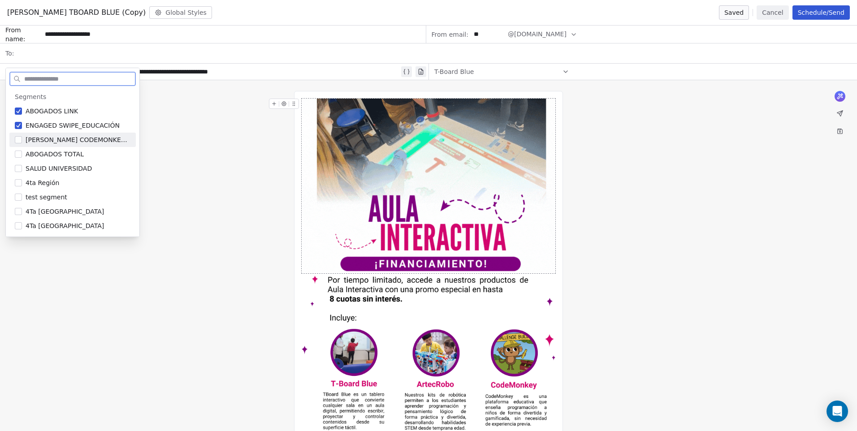
drag, startPoint x: 18, startPoint y: 141, endPoint x: 18, endPoint y: 149, distance: 8.1
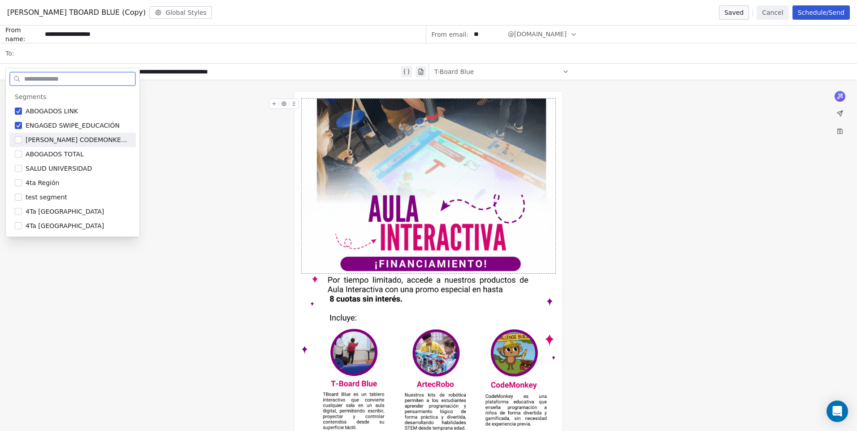
click at [18, 141] on button "Suggestions" at bounding box center [18, 139] width 7 height 7
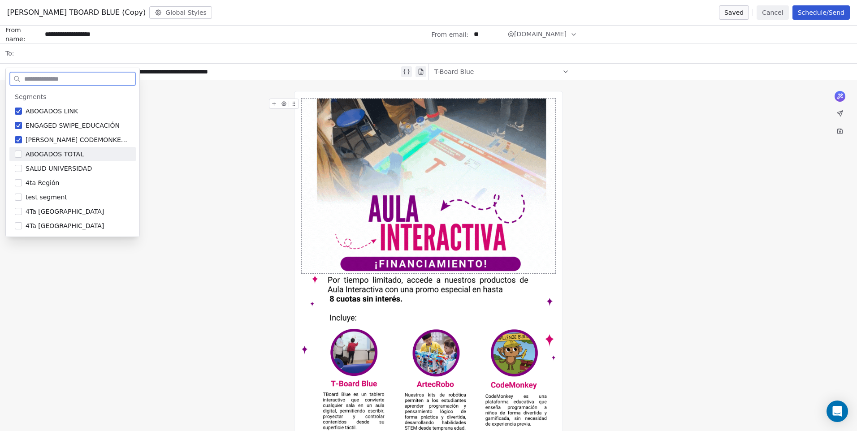
click at [19, 159] on div "ABOGADOS TOTAL" at bounding box center [72, 154] width 126 height 14
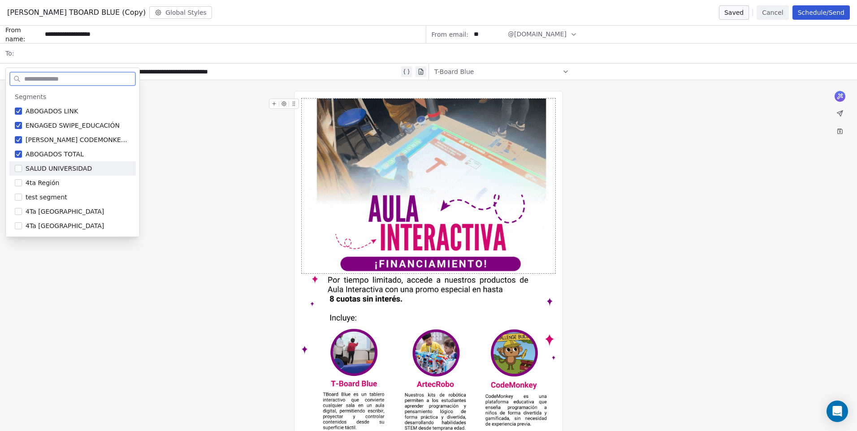
click at [17, 170] on button "Suggestions" at bounding box center [18, 168] width 7 height 7
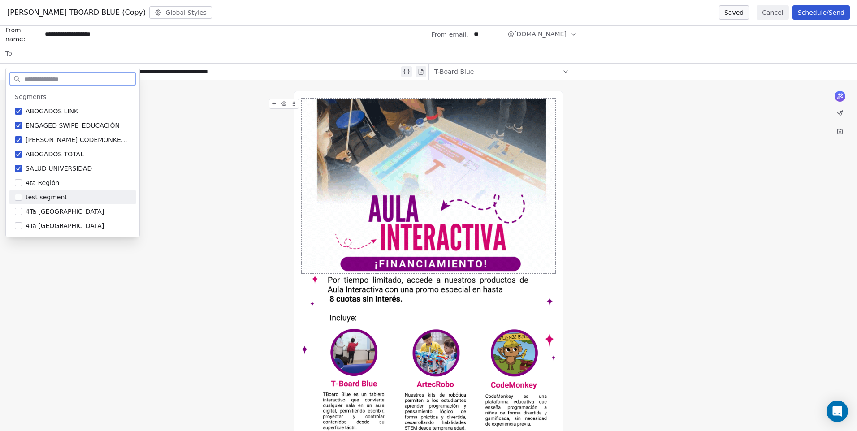
click at [18, 191] on div "test segment" at bounding box center [72, 197] width 126 height 14
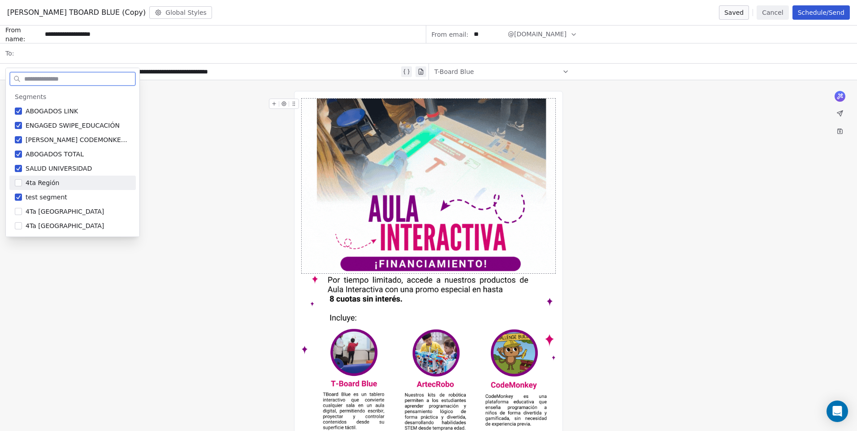
click at [17, 186] on button "Suggestions" at bounding box center [18, 182] width 7 height 7
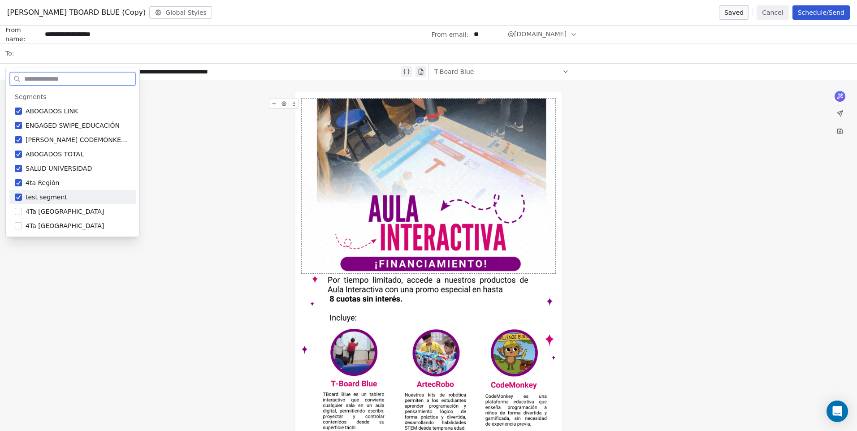
drag, startPoint x: 18, startPoint y: 199, endPoint x: 15, endPoint y: 184, distance: 14.6
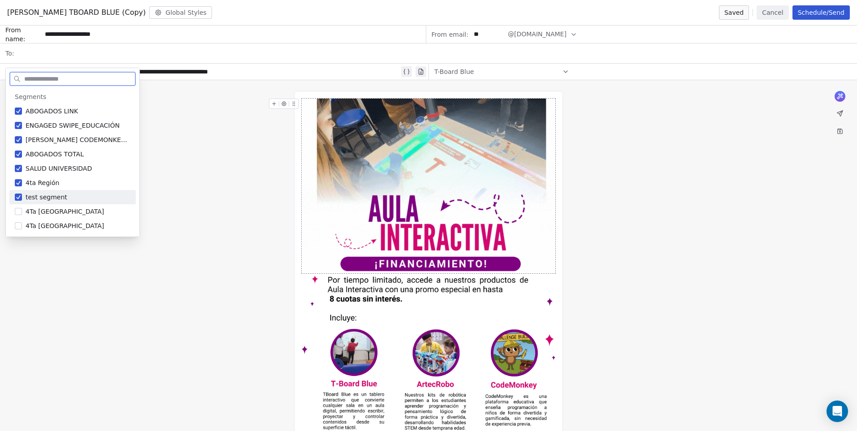
click at [17, 199] on button "Suggestions" at bounding box center [18, 197] width 7 height 7
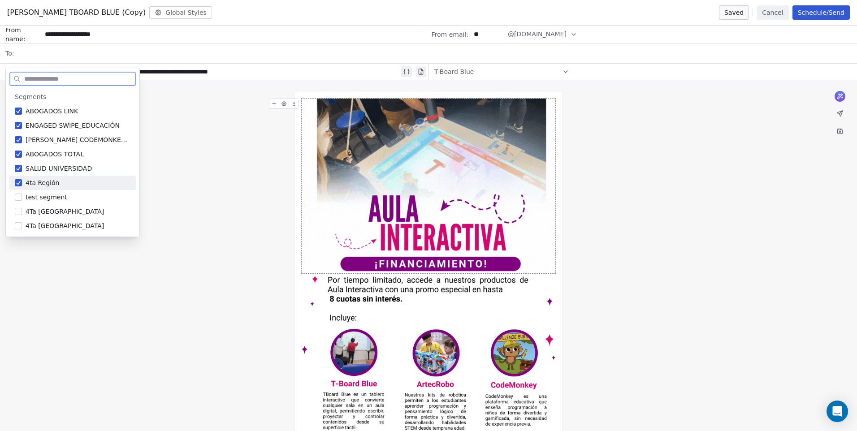
click at [15, 184] on button "Suggestions" at bounding box center [18, 182] width 7 height 7
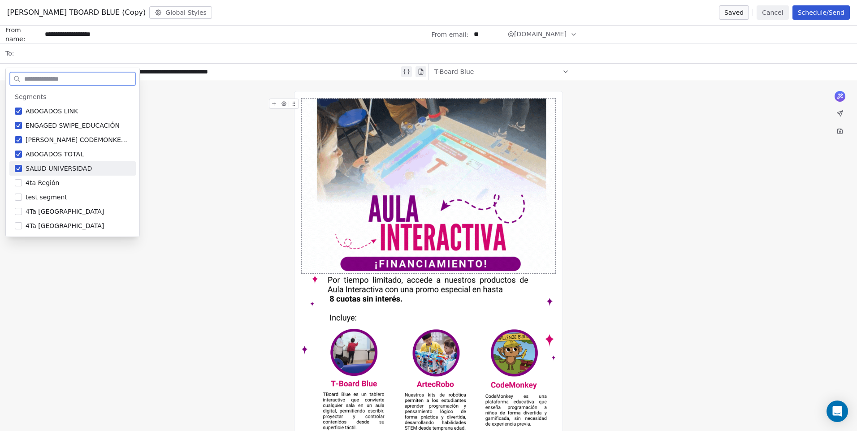
drag, startPoint x: 16, startPoint y: 170, endPoint x: 17, endPoint y: 159, distance: 11.4
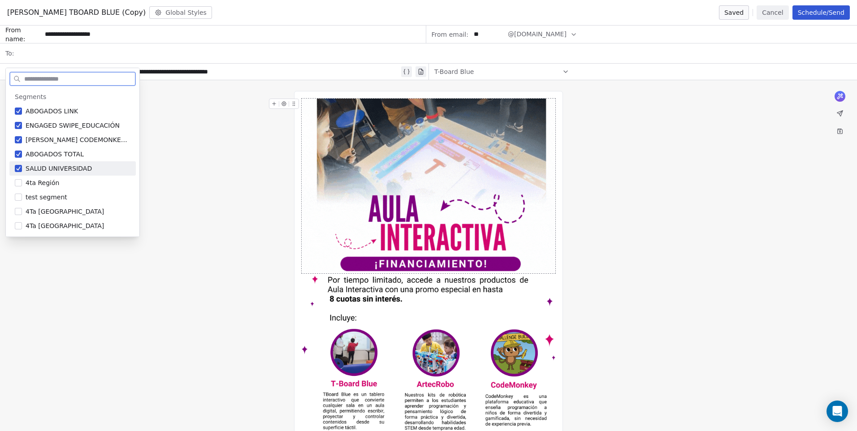
click at [17, 166] on button "Suggestions" at bounding box center [18, 168] width 7 height 7
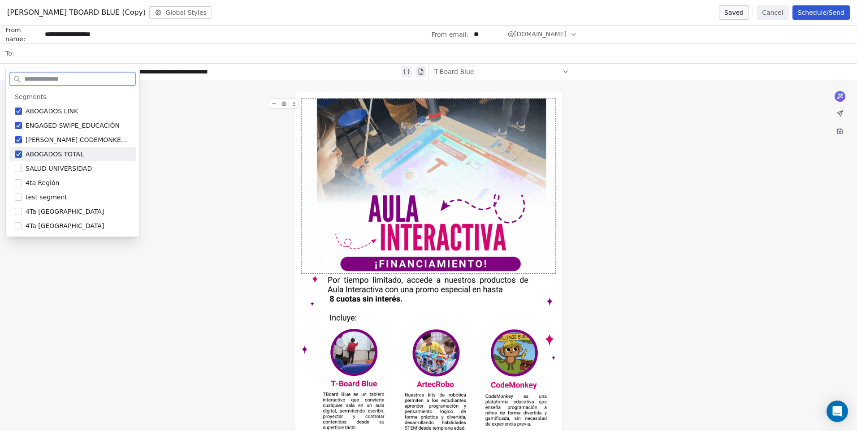
drag, startPoint x: 17, startPoint y: 152, endPoint x: 17, endPoint y: 143, distance: 9.0
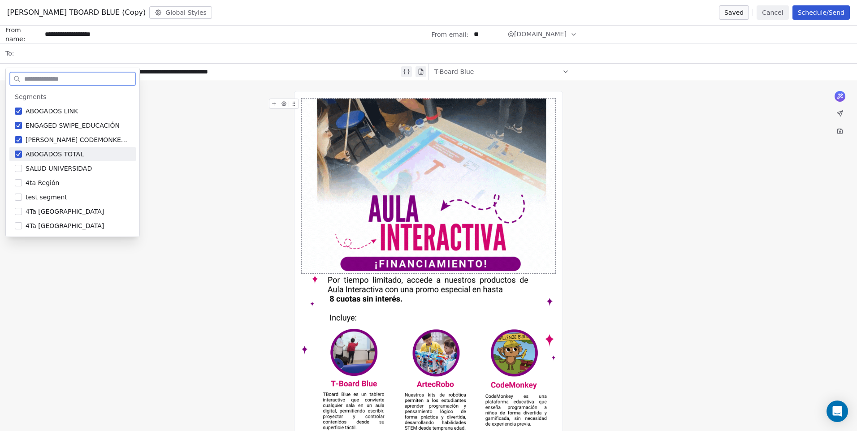
click at [17, 151] on button "Suggestions" at bounding box center [18, 154] width 7 height 7
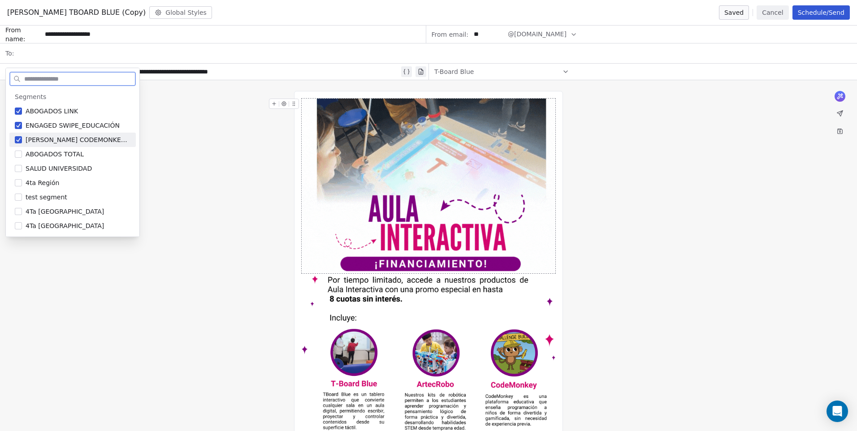
click at [17, 139] on button "Suggestions" at bounding box center [18, 139] width 7 height 7
click at [16, 124] on button "Suggestions" at bounding box center [18, 125] width 7 height 7
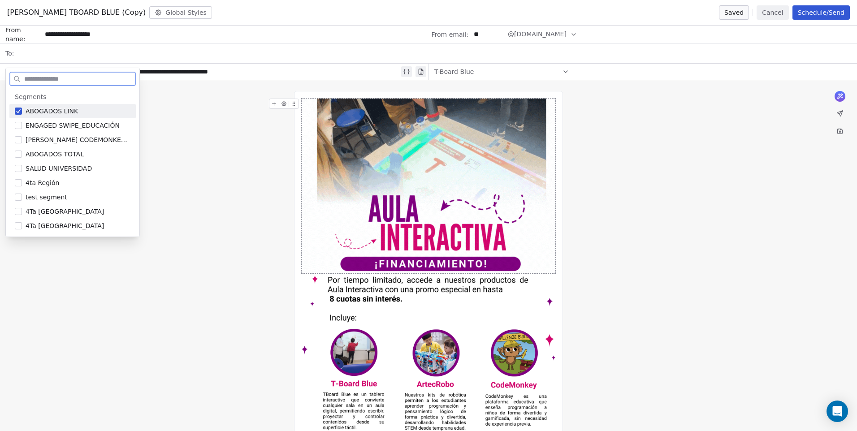
click at [19, 112] on button "Suggestions" at bounding box center [18, 111] width 7 height 7
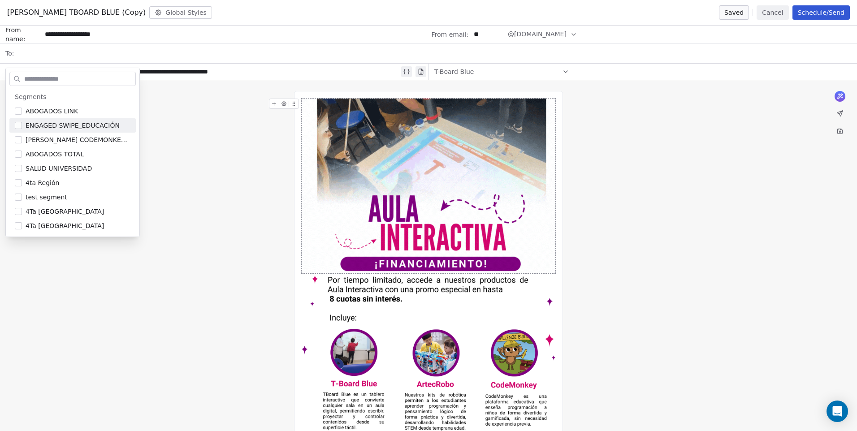
click at [223, 137] on div "**********" at bounding box center [428, 328] width 857 height 497
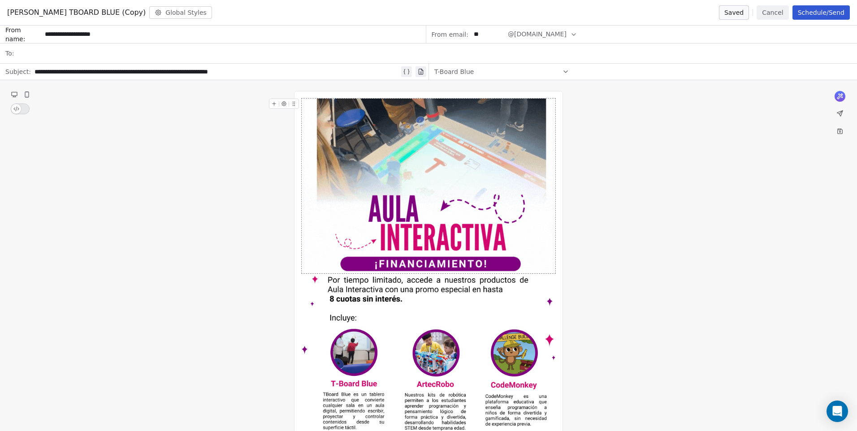
click at [51, 49] on div at bounding box center [434, 53] width 834 height 20
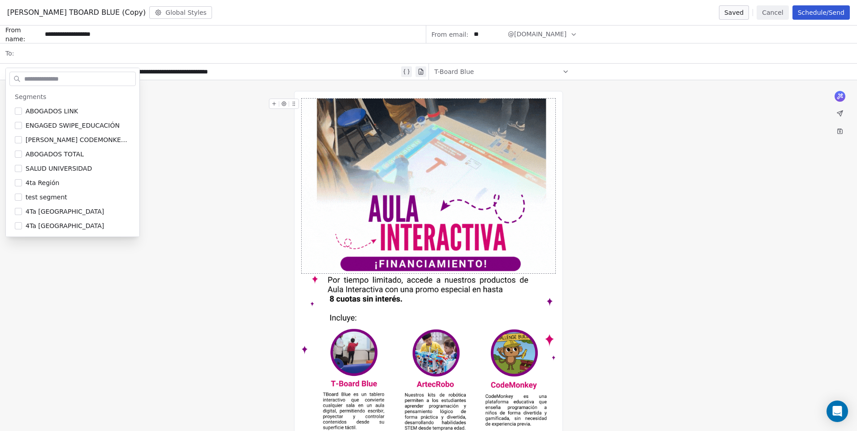
click at [261, 169] on div "**********" at bounding box center [428, 328] width 857 height 497
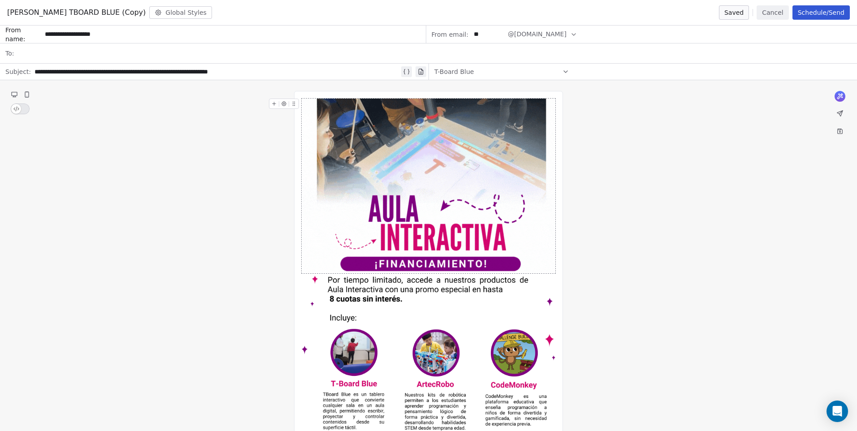
click at [43, 56] on div at bounding box center [434, 53] width 834 height 20
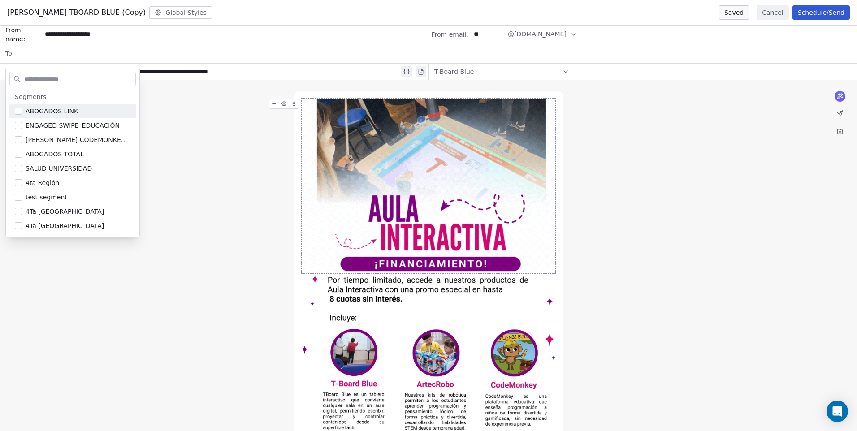
click at [173, 142] on div "**********" at bounding box center [428, 328] width 857 height 497
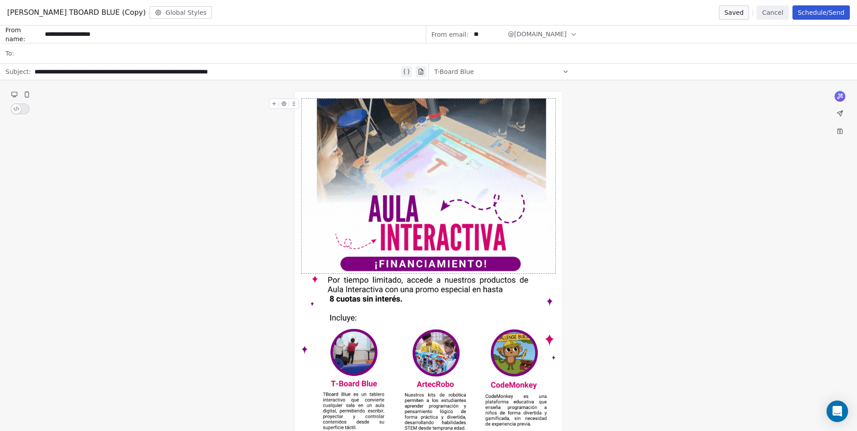
click at [54, 56] on div at bounding box center [434, 53] width 834 height 20
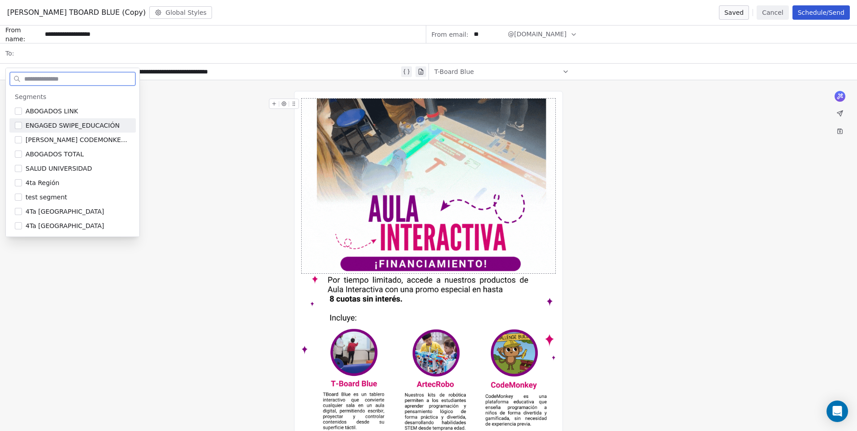
click at [68, 124] on span "ENGAGED SWIPE_EDUCACIÓN" at bounding box center [73, 125] width 94 height 9
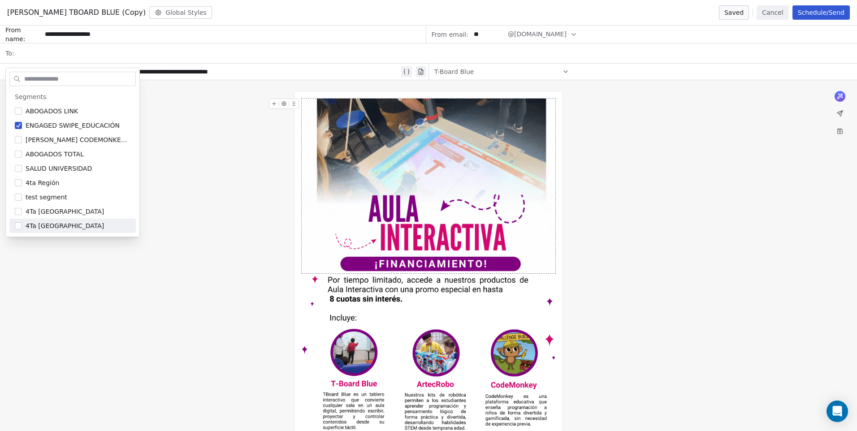
click at [226, 225] on div "**********" at bounding box center [428, 328] width 857 height 497
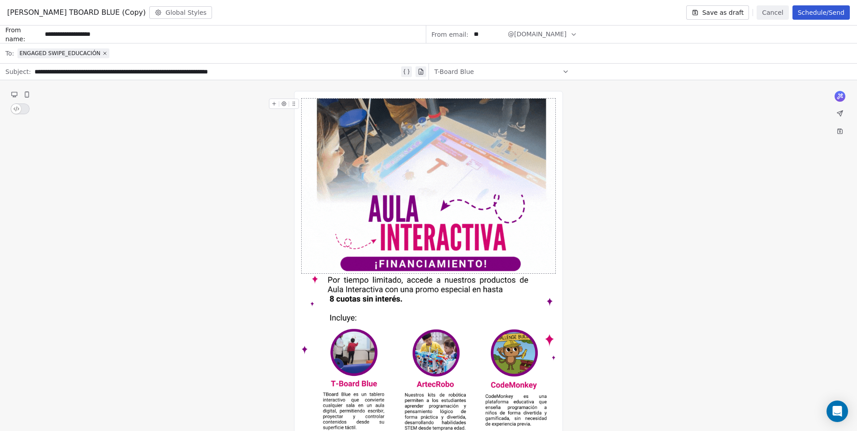
click at [157, 69] on div "**********" at bounding box center [217, 71] width 365 height 11
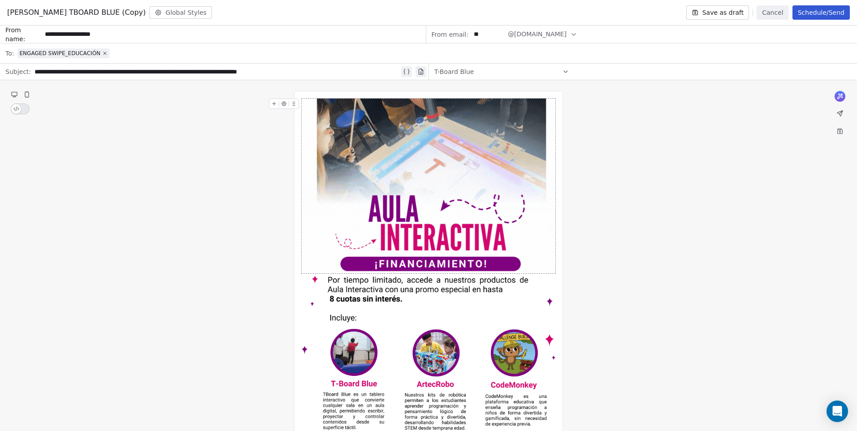
drag, startPoint x: 163, startPoint y: 82, endPoint x: 134, endPoint y: 78, distance: 28.9
click at [136, 79] on div "**********" at bounding box center [214, 72] width 429 height 16
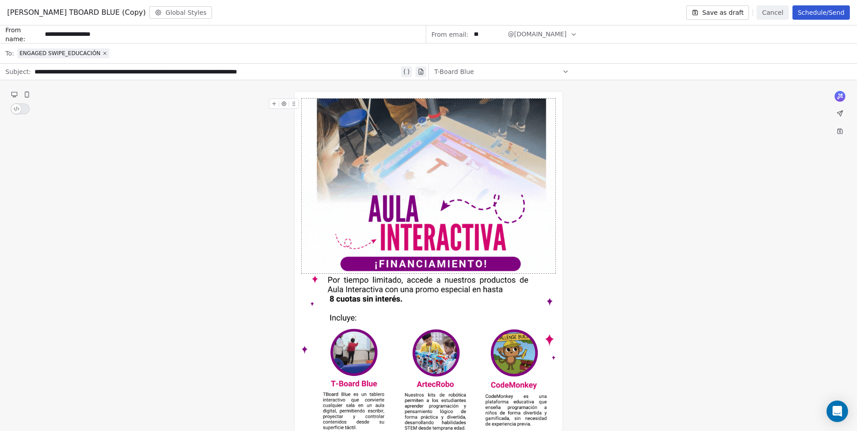
click at [131, 72] on div "**********" at bounding box center [217, 71] width 365 height 11
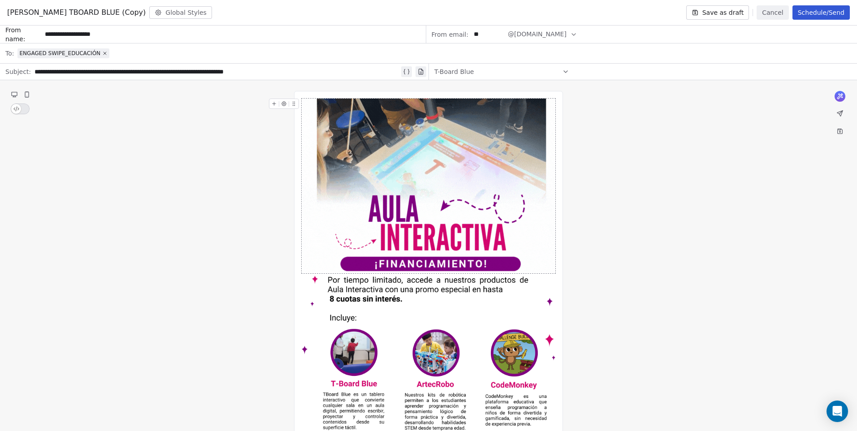
click at [146, 73] on div "**********" at bounding box center [217, 71] width 365 height 11
click at [156, 74] on div "**********" at bounding box center [217, 71] width 365 height 11
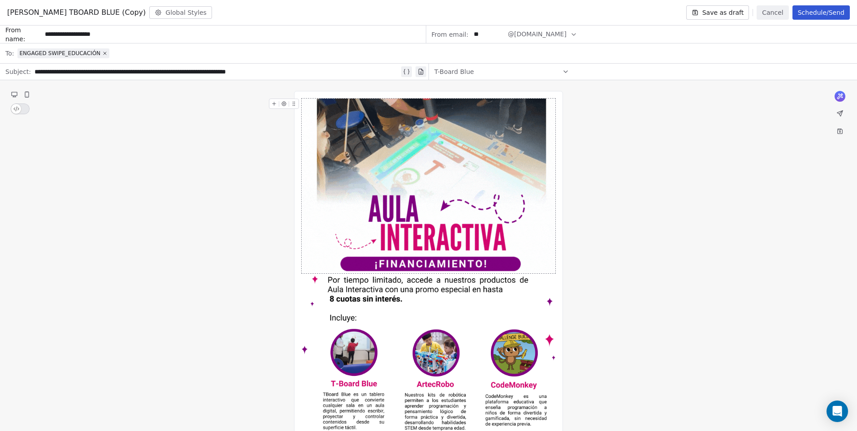
click at [175, 109] on div "**********" at bounding box center [428, 328] width 857 height 497
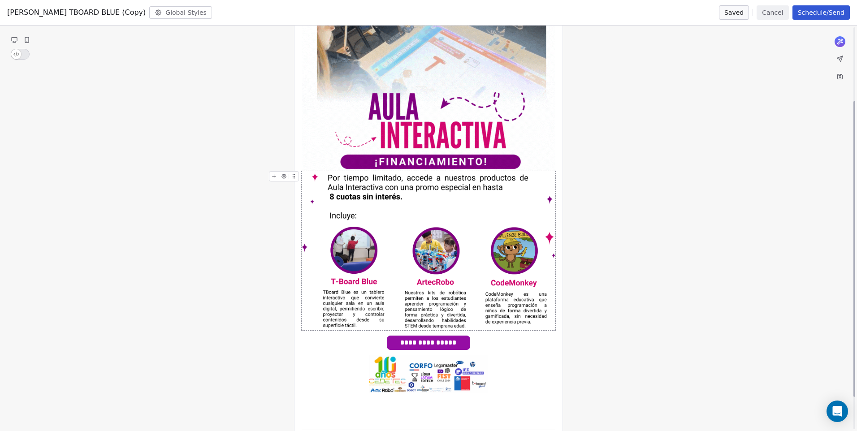
scroll to position [101, 0]
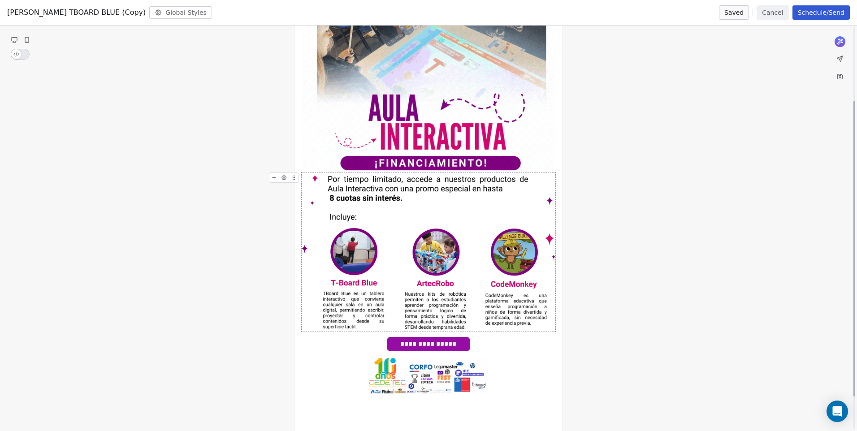
click at [413, 193] on img at bounding box center [429, 252] width 254 height 159
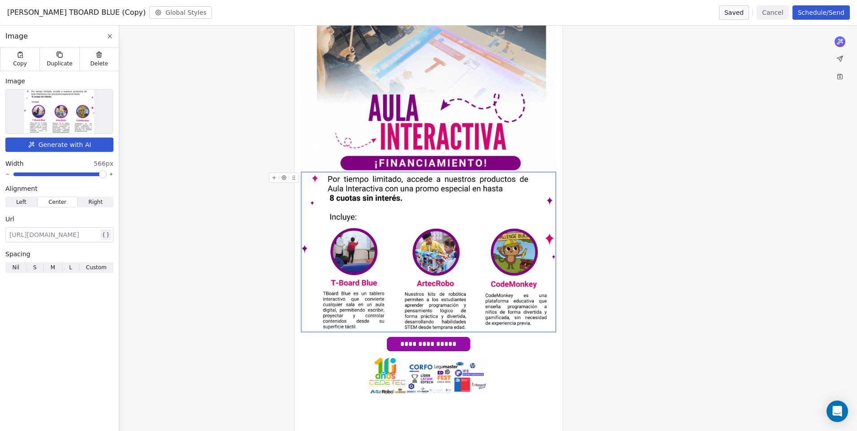
click at [413, 193] on img at bounding box center [429, 252] width 254 height 159
click at [359, 252] on img at bounding box center [429, 252] width 254 height 159
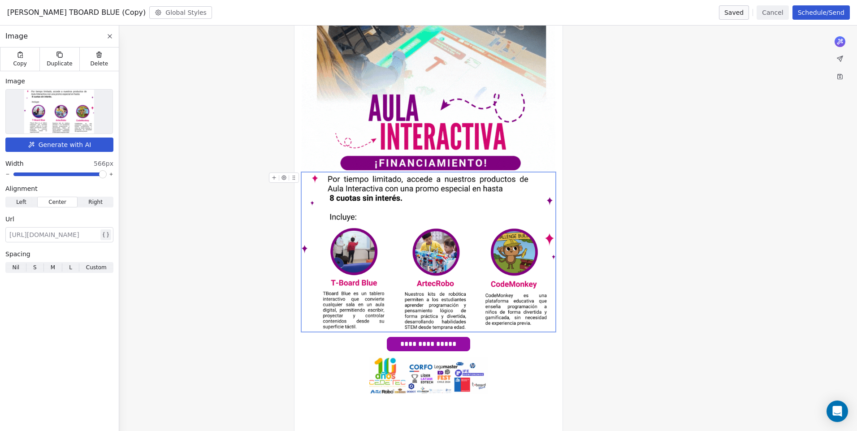
click at [200, 256] on div "**********" at bounding box center [428, 227] width 857 height 497
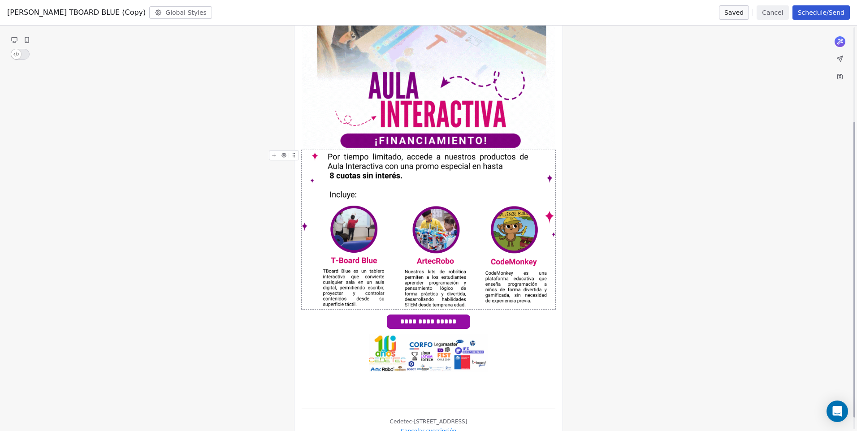
scroll to position [146, 0]
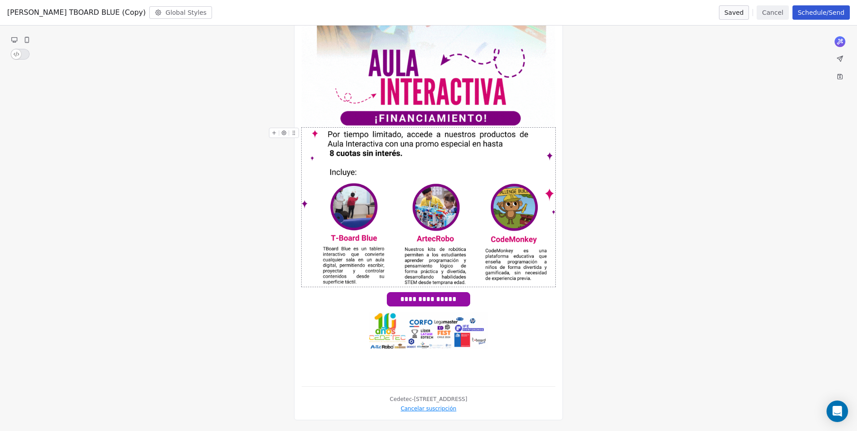
click at [523, 175] on img at bounding box center [429, 207] width 254 height 159
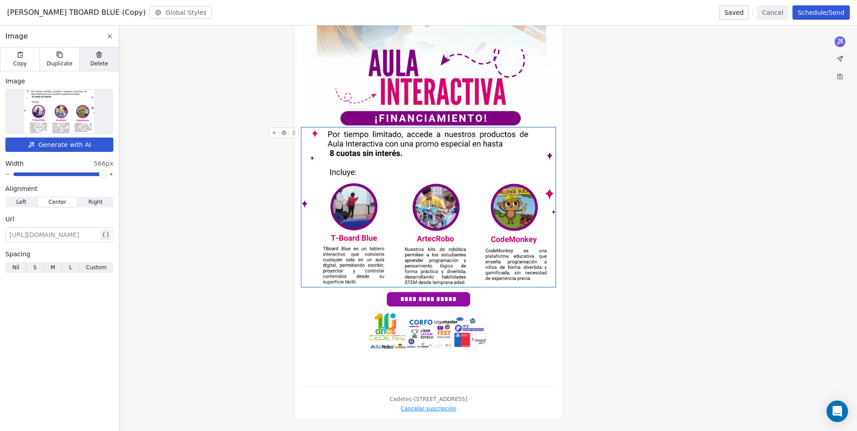
click at [100, 62] on span "Delete" at bounding box center [100, 63] width 18 height 7
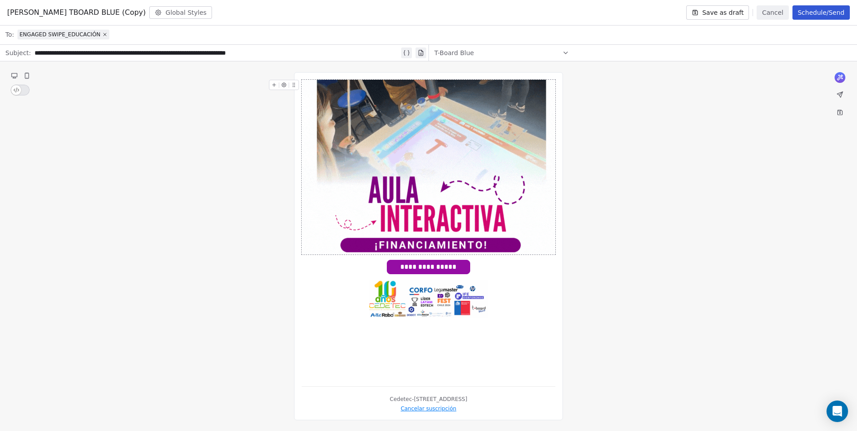
click at [296, 254] on div "**********" at bounding box center [428, 246] width 269 height 348
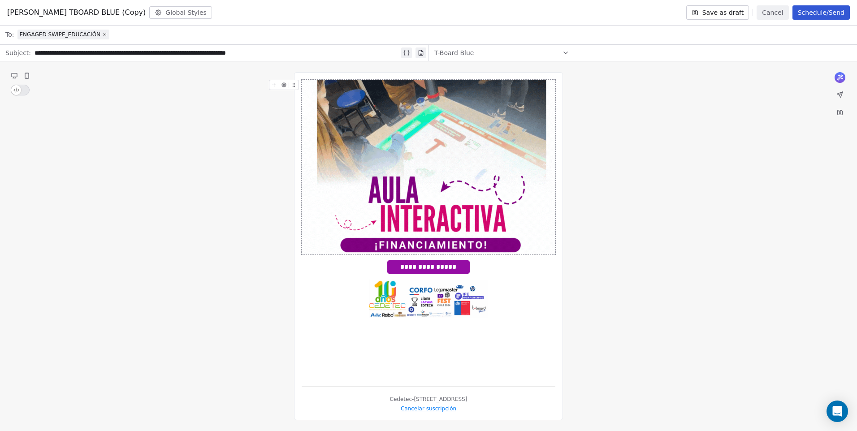
click at [273, 87] on icon at bounding box center [274, 85] width 6 height 6
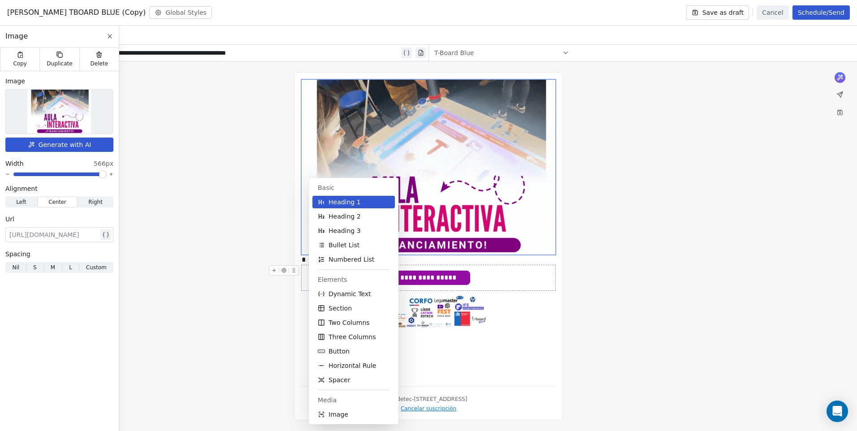
click at [283, 289] on div "**********" at bounding box center [428, 246] width 857 height 370
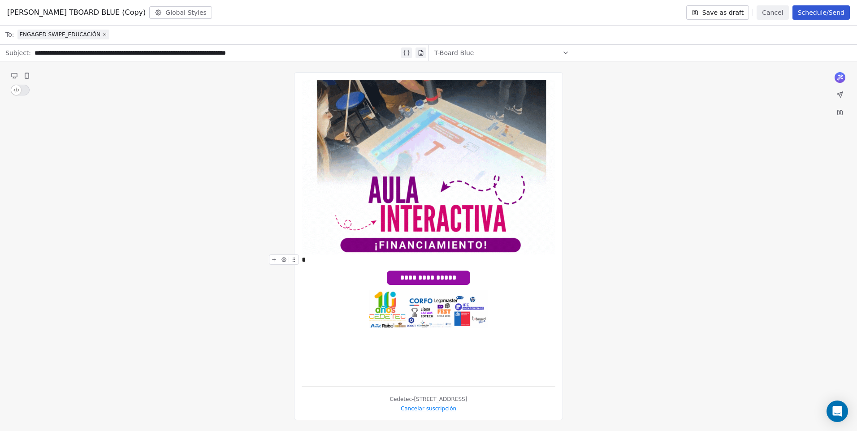
click at [314, 261] on div "*" at bounding box center [429, 260] width 254 height 11
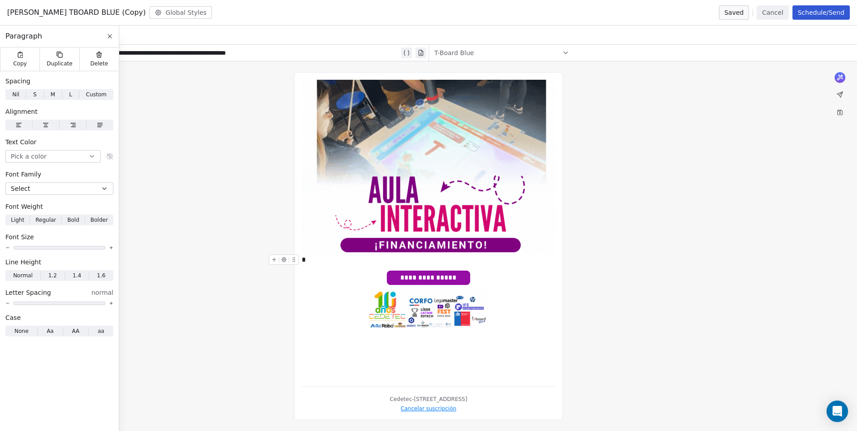
click at [276, 259] on icon at bounding box center [274, 260] width 6 height 6
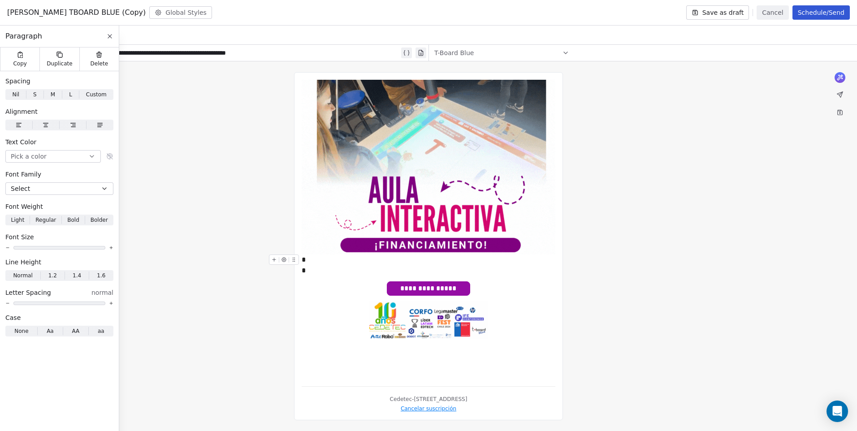
click at [292, 260] on icon at bounding box center [294, 260] width 6 height 6
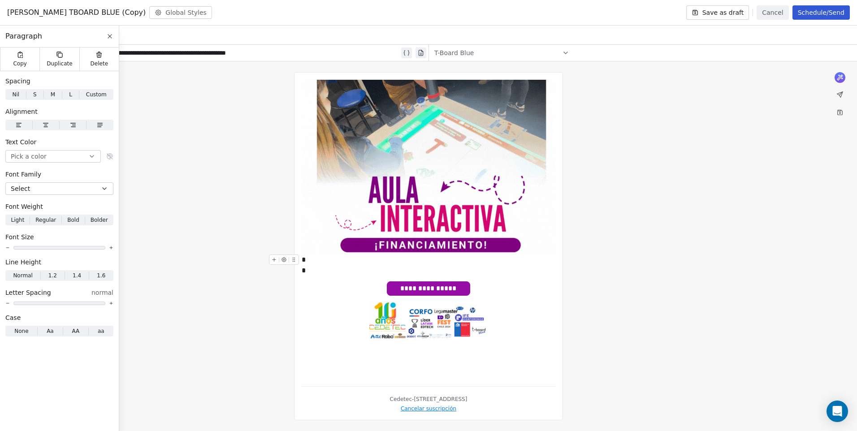
click at [284, 261] on icon at bounding box center [284, 260] width 4 height 4
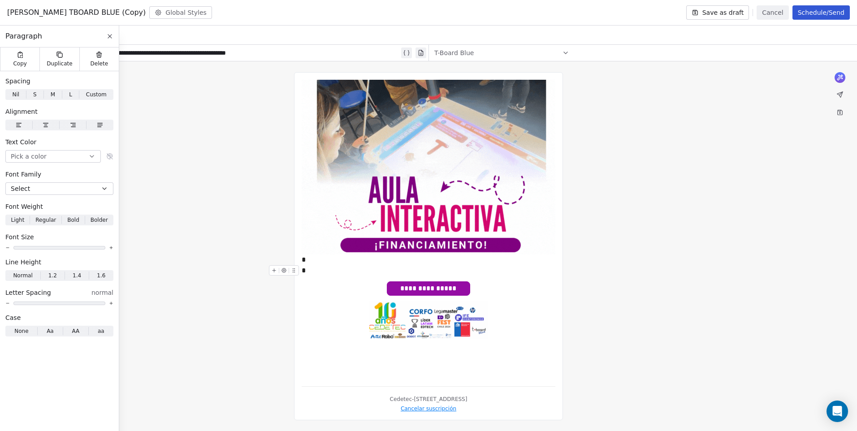
click at [304, 271] on span "*" at bounding box center [304, 270] width 4 height 7
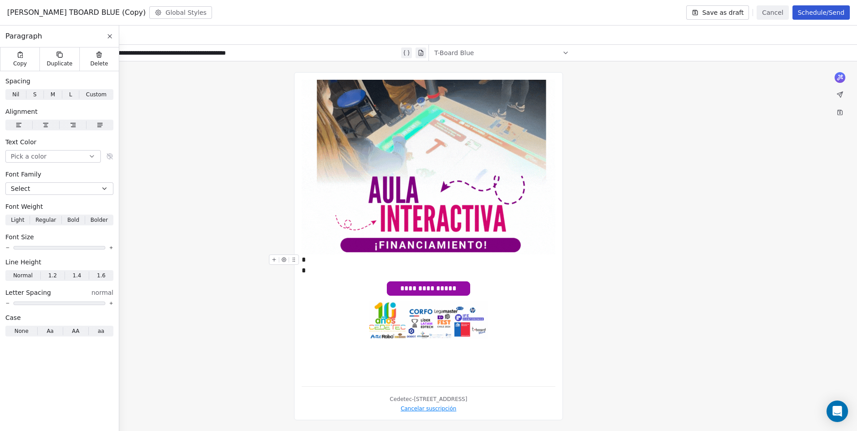
click at [275, 259] on icon at bounding box center [274, 260] width 6 height 6
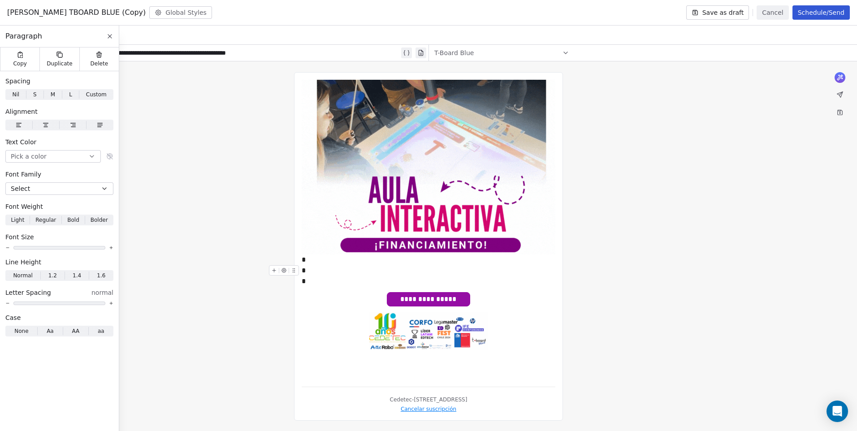
click at [302, 279] on div at bounding box center [286, 273] width 34 height 16
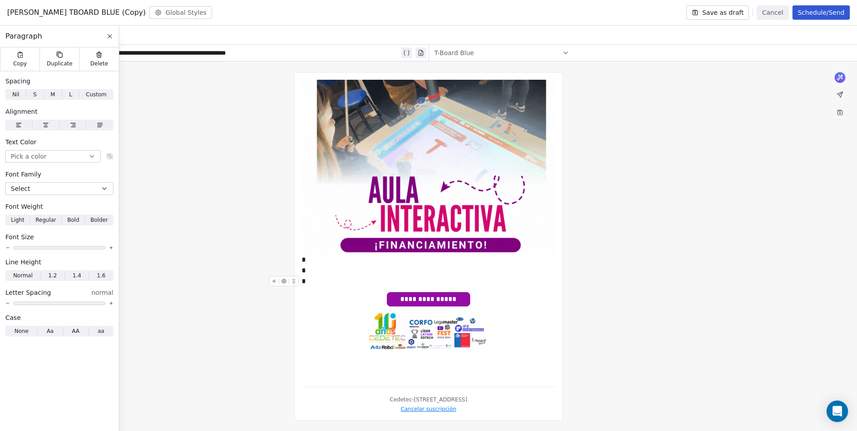
drag, startPoint x: 307, startPoint y: 289, endPoint x: 305, endPoint y: 284, distance: 4.7
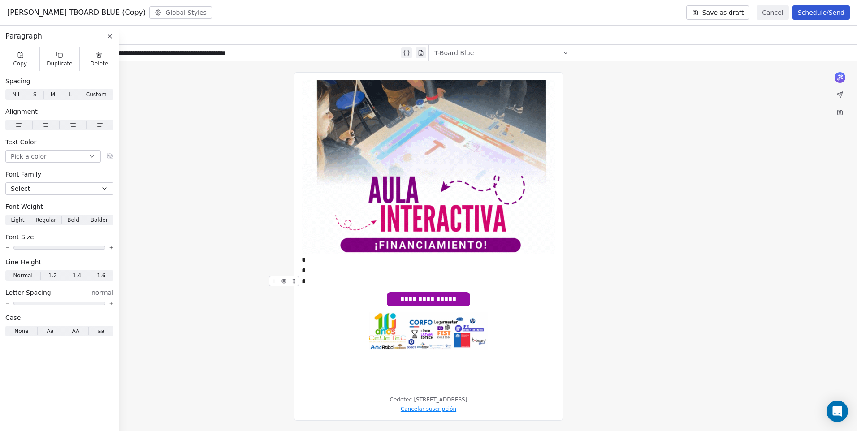
click at [306, 289] on div "**********" at bounding box center [429, 299] width 254 height 25
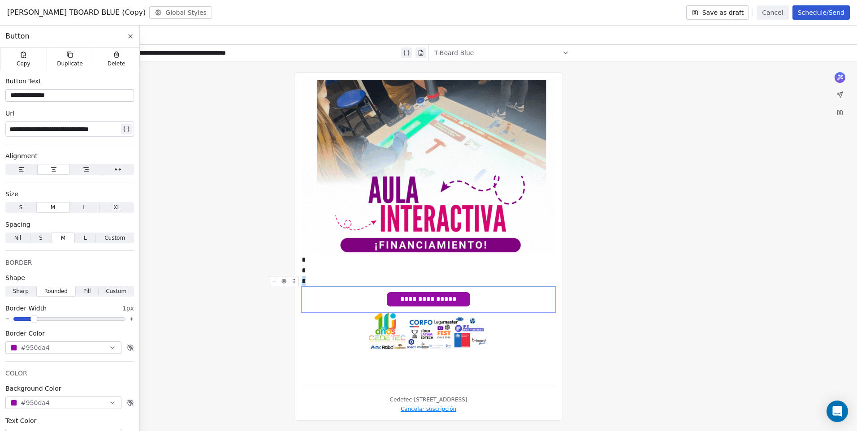
click at [305, 284] on div "*" at bounding box center [429, 281] width 254 height 11
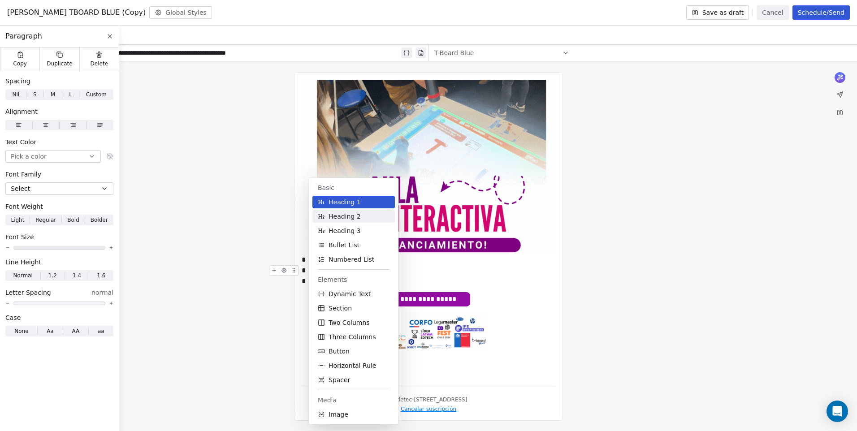
click at [357, 219] on span "Heading 2" at bounding box center [345, 216] width 32 height 9
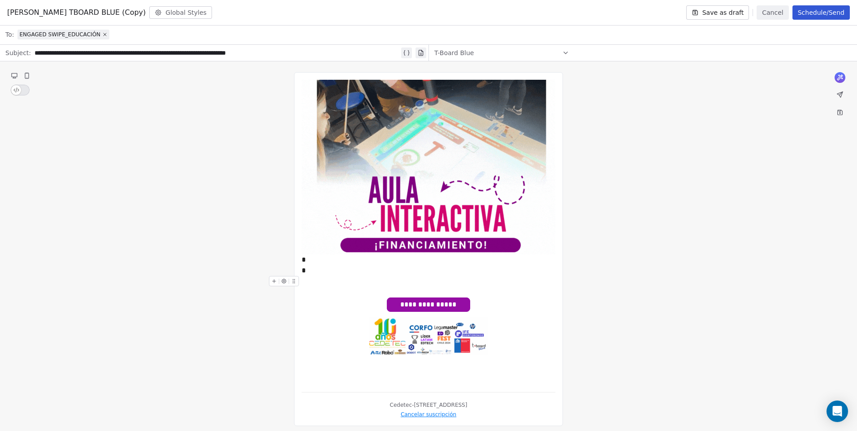
click at [331, 284] on div at bounding box center [429, 284] width 254 height 16
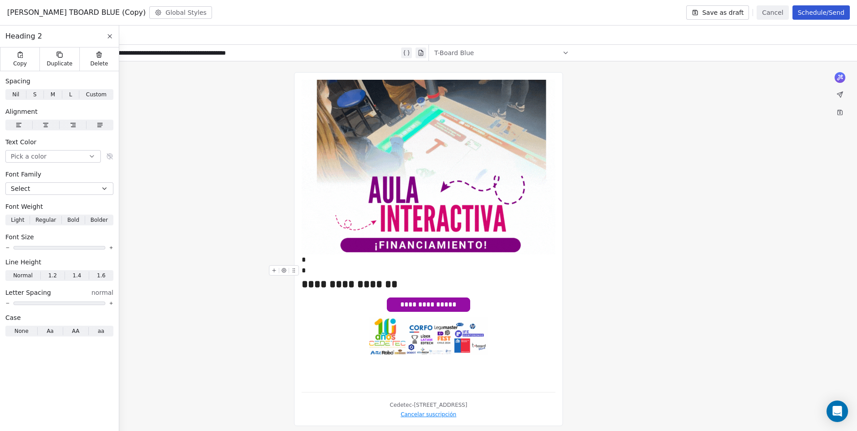
click at [308, 267] on div "*" at bounding box center [429, 270] width 254 height 11
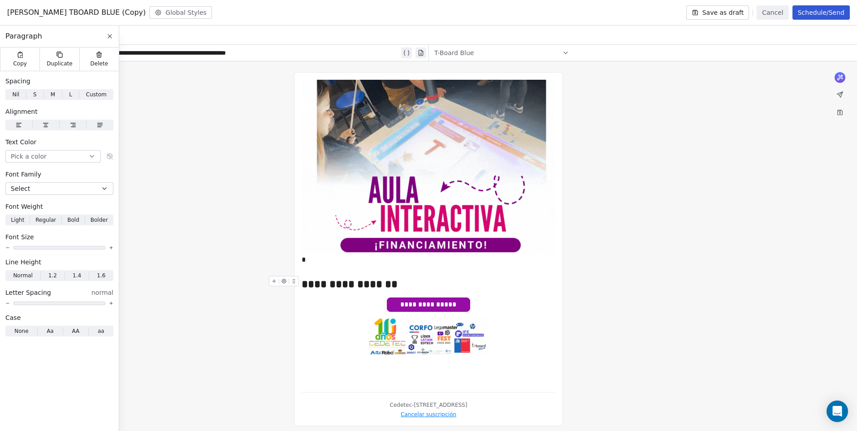
click at [413, 282] on div "**********" at bounding box center [429, 284] width 254 height 16
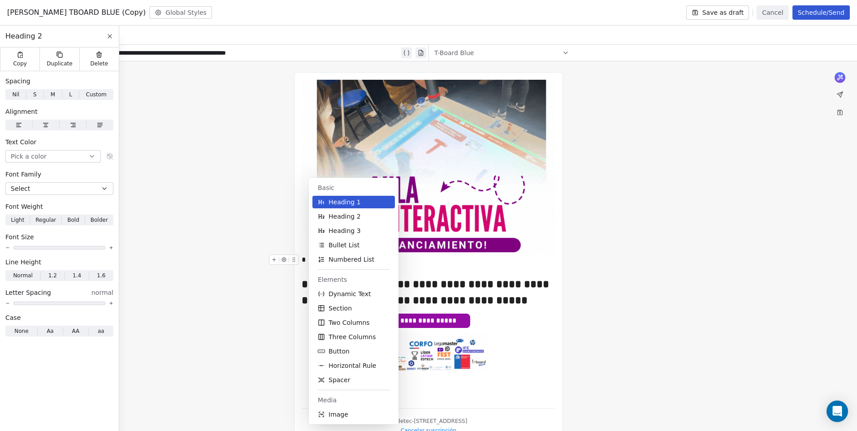
click at [308, 262] on div "*" at bounding box center [429, 260] width 254 height 11
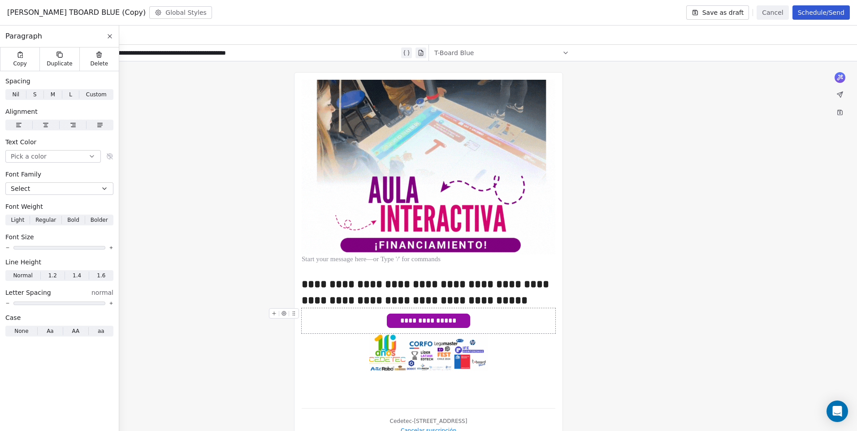
click at [541, 312] on div "**********" at bounding box center [429, 320] width 254 height 25
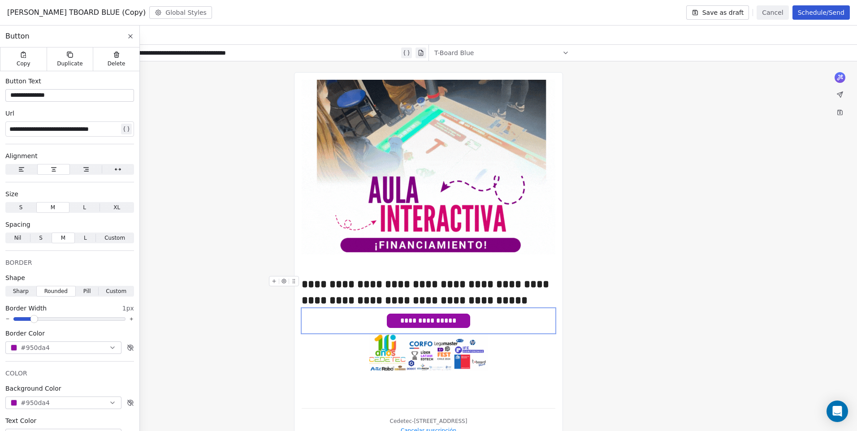
click at [596, 294] on div "**********" at bounding box center [428, 257] width 857 height 392
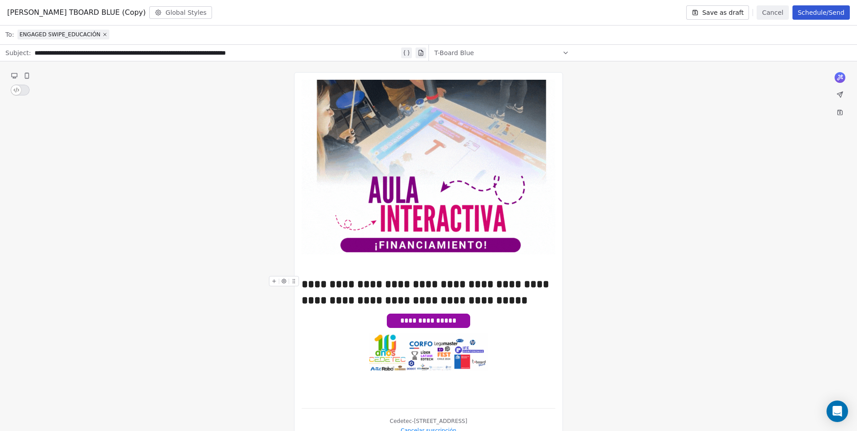
click at [521, 299] on div "**********" at bounding box center [429, 292] width 254 height 32
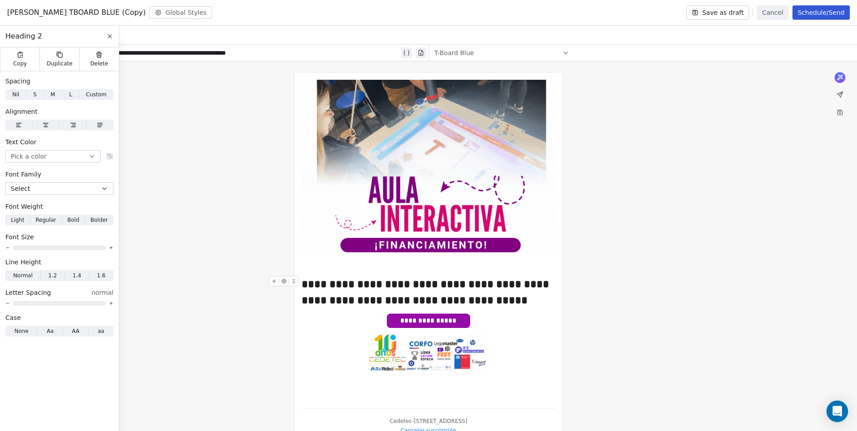
click at [441, 299] on div "**********" at bounding box center [429, 292] width 254 height 32
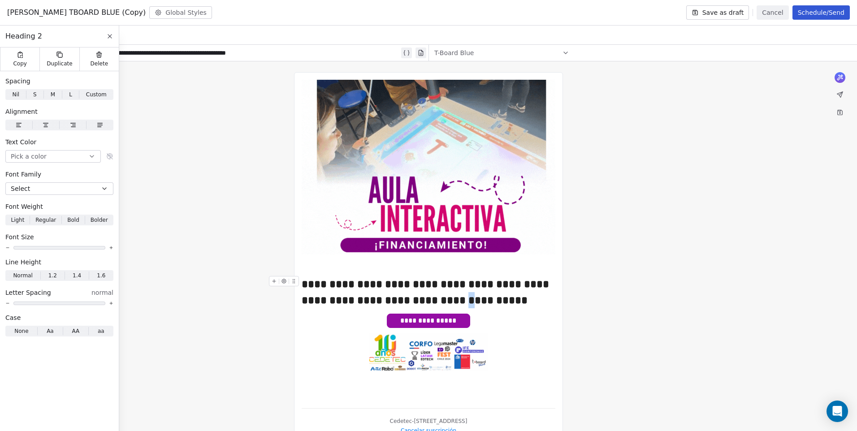
drag, startPoint x: 442, startPoint y: 299, endPoint x: 437, endPoint y: 299, distance: 4.9
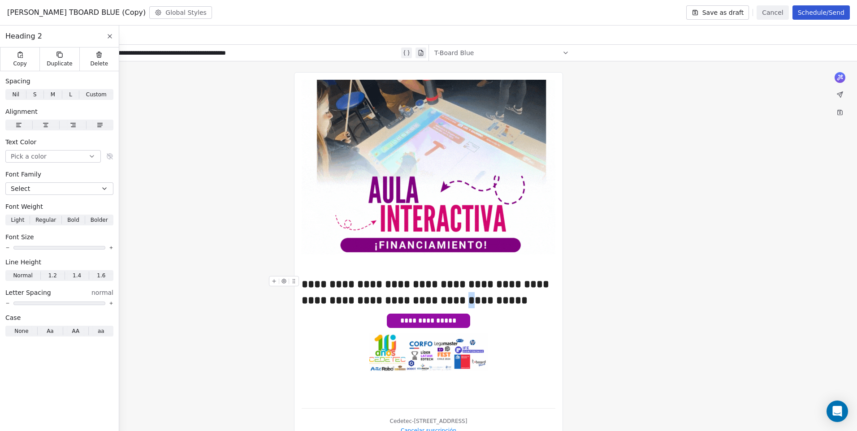
click at [437, 299] on div "**********" at bounding box center [429, 292] width 254 height 32
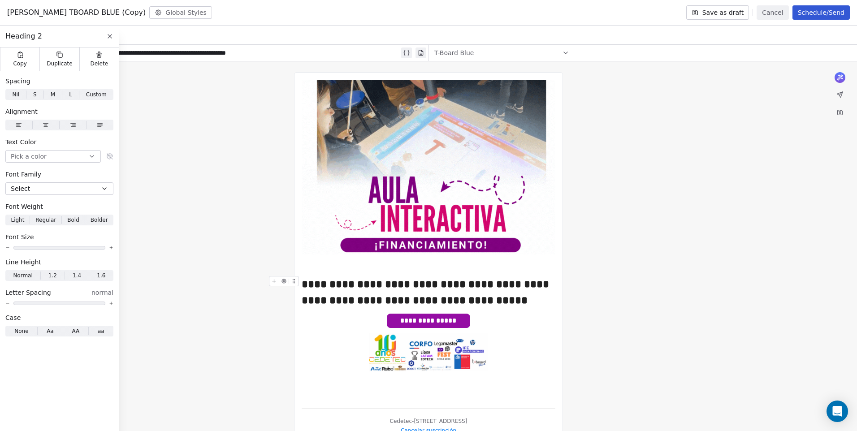
click at [530, 304] on div "**********" at bounding box center [429, 292] width 254 height 32
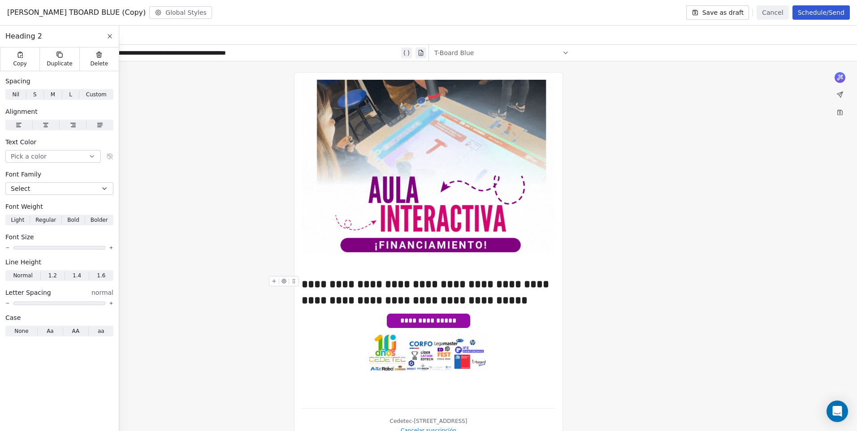
click at [387, 288] on div "**********" at bounding box center [429, 292] width 254 height 32
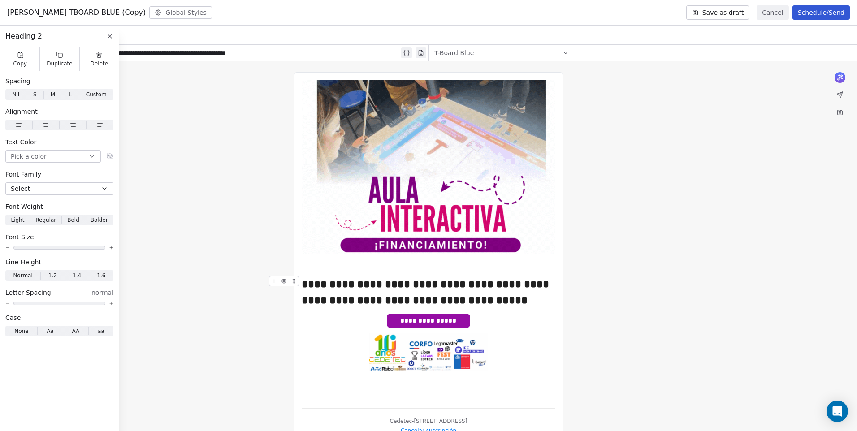
click at [319, 276] on div "**********" at bounding box center [429, 292] width 254 height 32
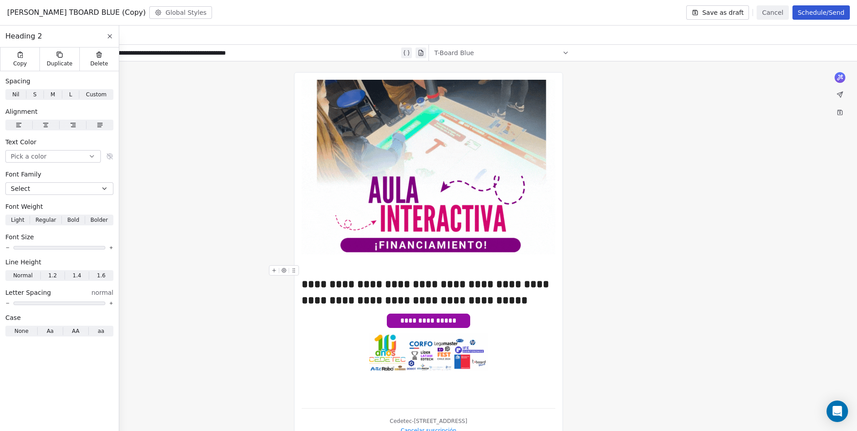
click at [343, 269] on div at bounding box center [429, 270] width 254 height 11
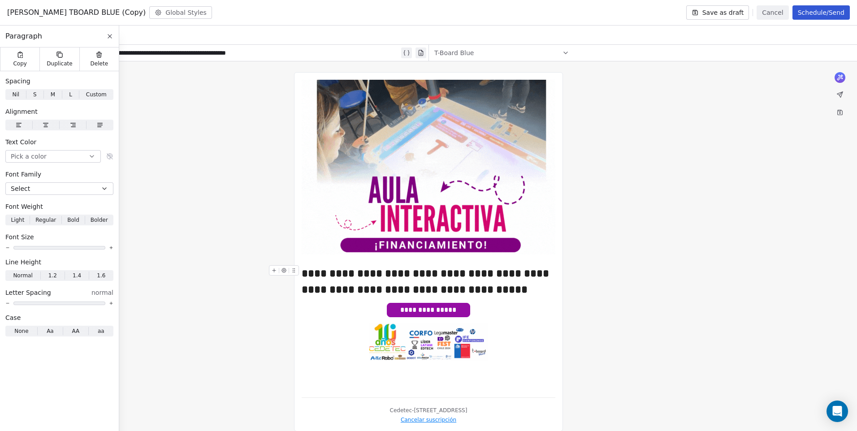
click at [323, 280] on div "**********" at bounding box center [429, 281] width 254 height 32
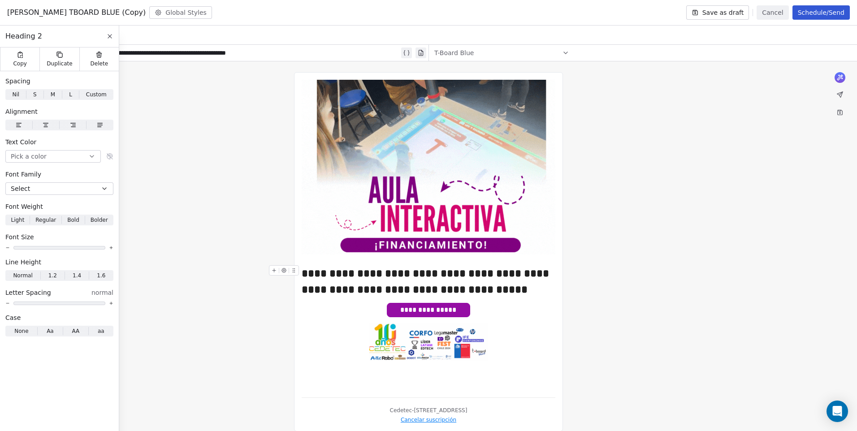
click at [305, 289] on div "**********" at bounding box center [429, 281] width 254 height 32
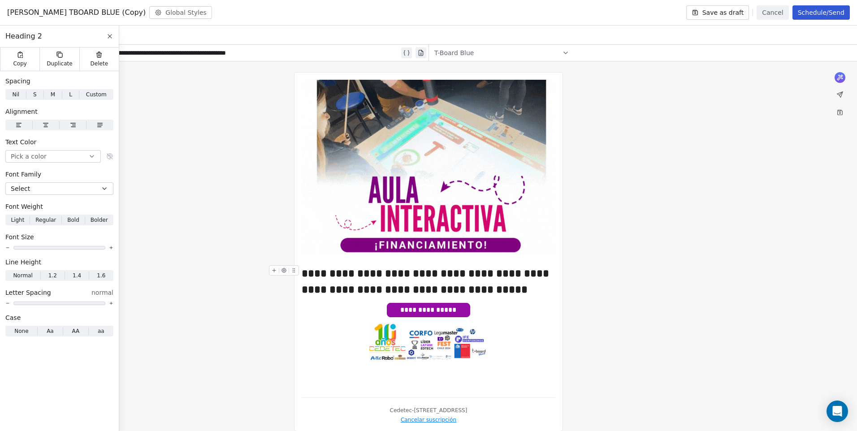
click at [304, 277] on div "**********" at bounding box center [429, 281] width 254 height 32
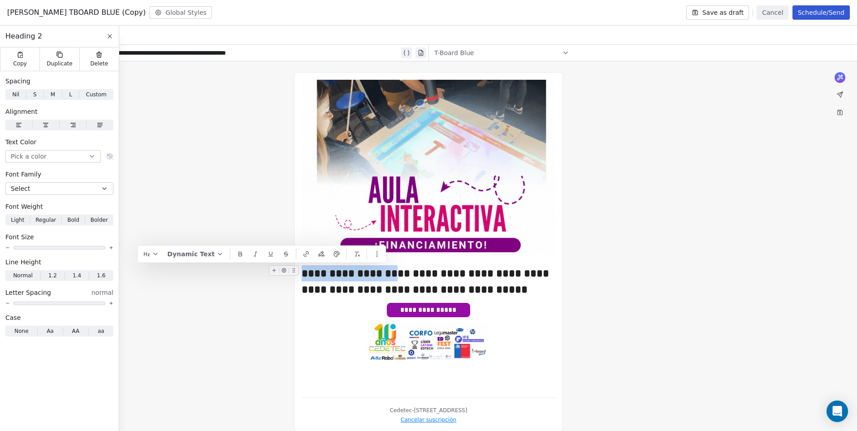
drag, startPoint x: 368, startPoint y: 272, endPoint x: 299, endPoint y: 275, distance: 69.1
click at [302, 275] on div "**********" at bounding box center [429, 281] width 254 height 32
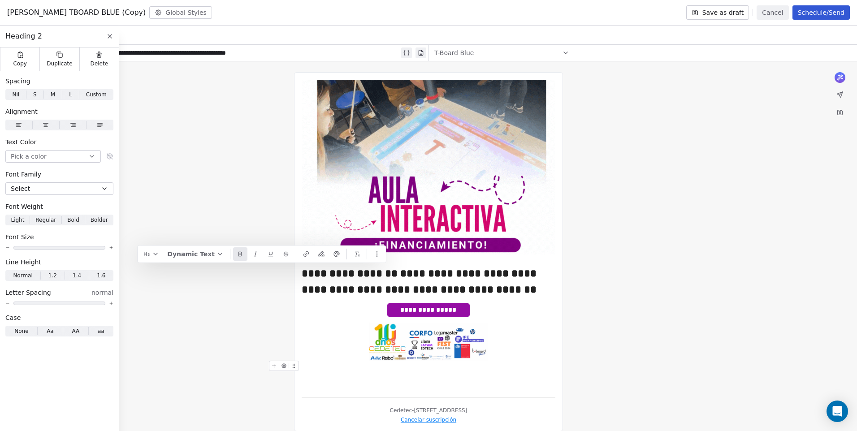
click at [240, 260] on button at bounding box center [240, 253] width 14 height 13
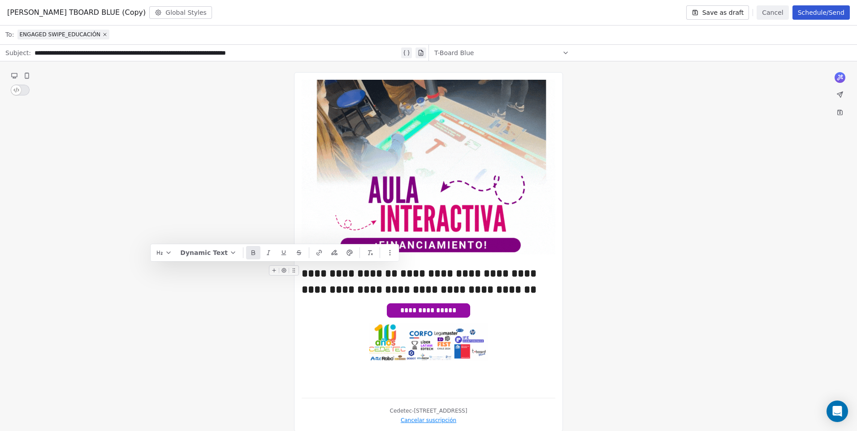
click at [370, 273] on strong "**********" at bounding box center [350, 273] width 96 height 11
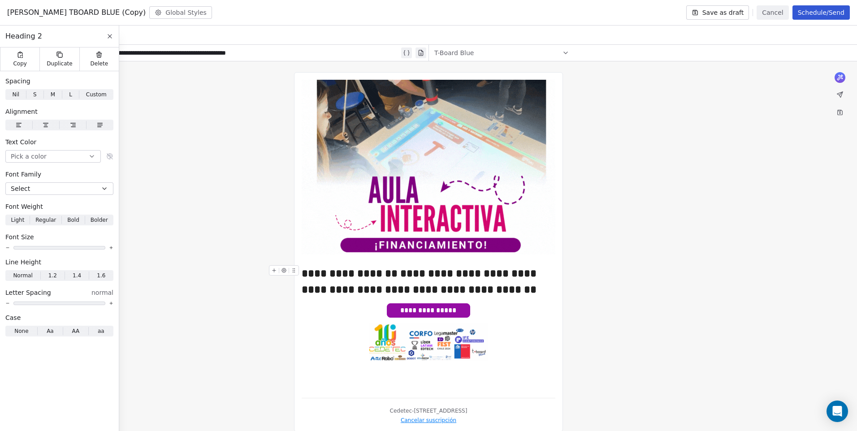
click at [390, 275] on strong "**********" at bounding box center [350, 273] width 96 height 11
click at [396, 274] on strong "**********" at bounding box center [350, 273] width 96 height 11
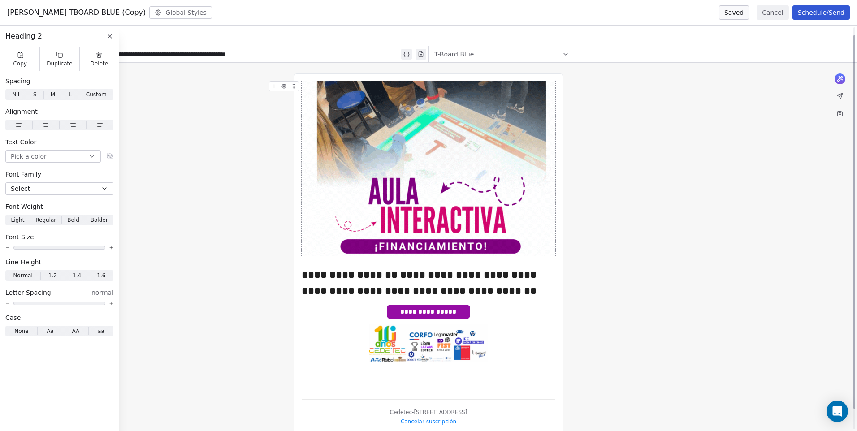
scroll to position [0, 0]
